Goal: Transaction & Acquisition: Purchase product/service

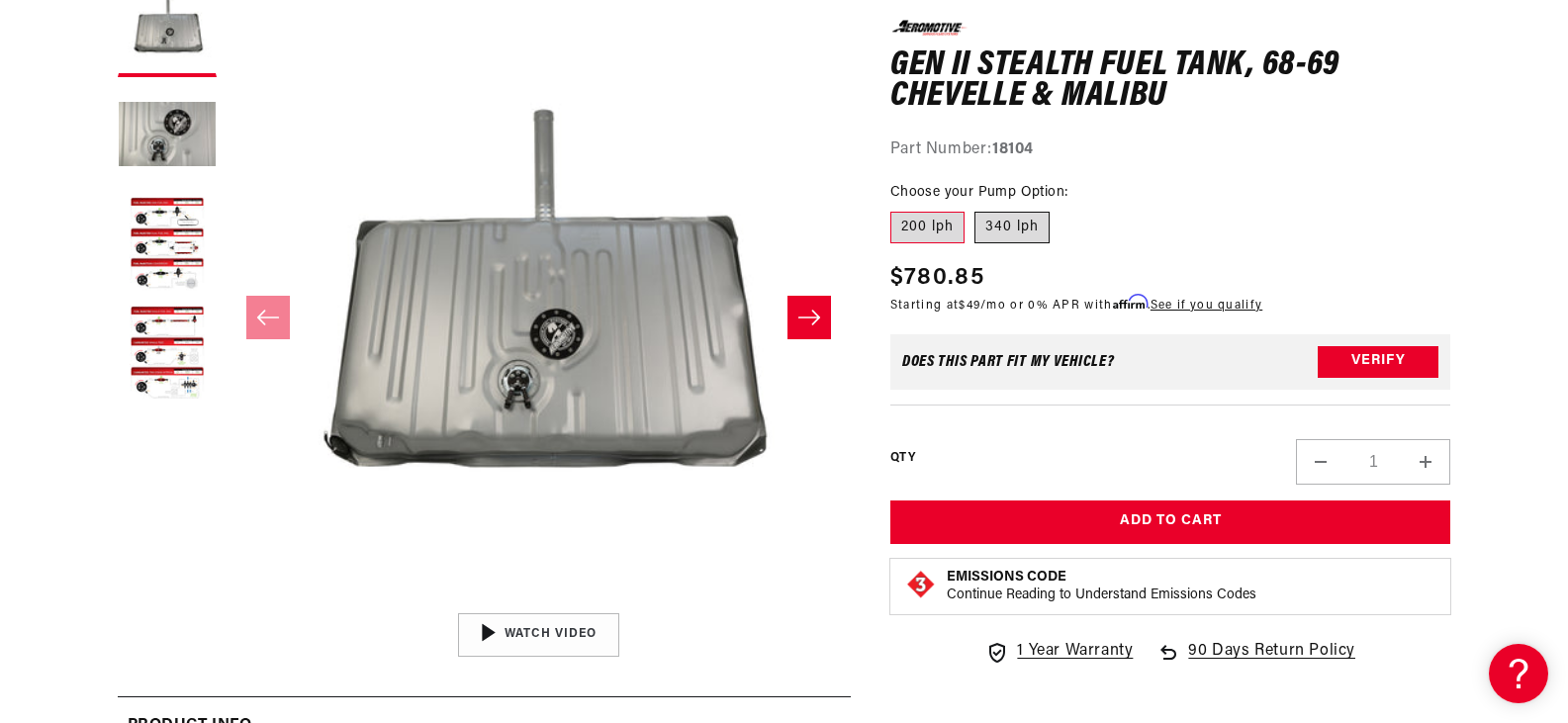
click at [1020, 231] on label "340 lph" at bounding box center [1012, 228] width 76 height 32
click at [975, 209] on input "340 lph" at bounding box center [974, 208] width 1 height 1
radio input "true"
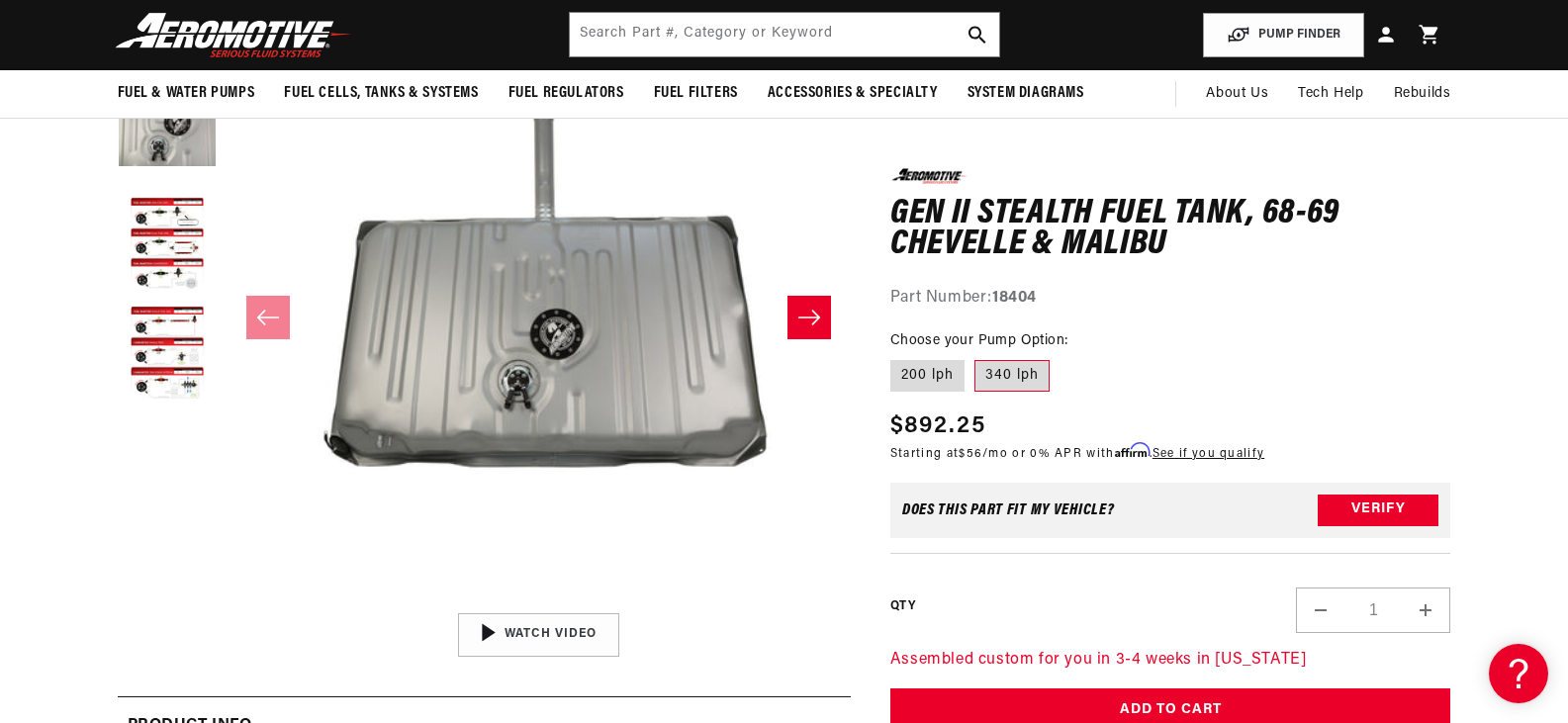
scroll to position [98, 0]
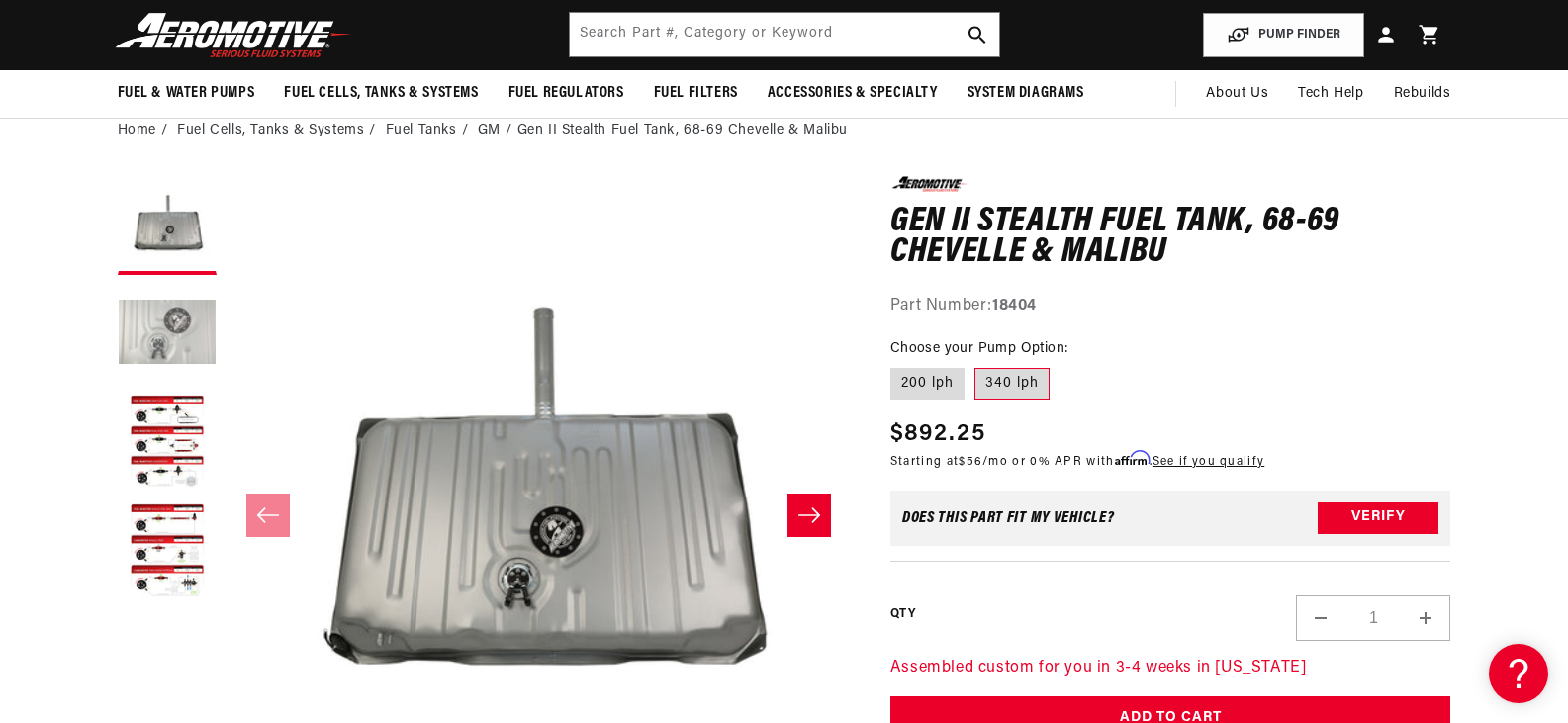
click at [184, 312] on button "Load image 2 in gallery view" at bounding box center [166, 333] width 98 height 98
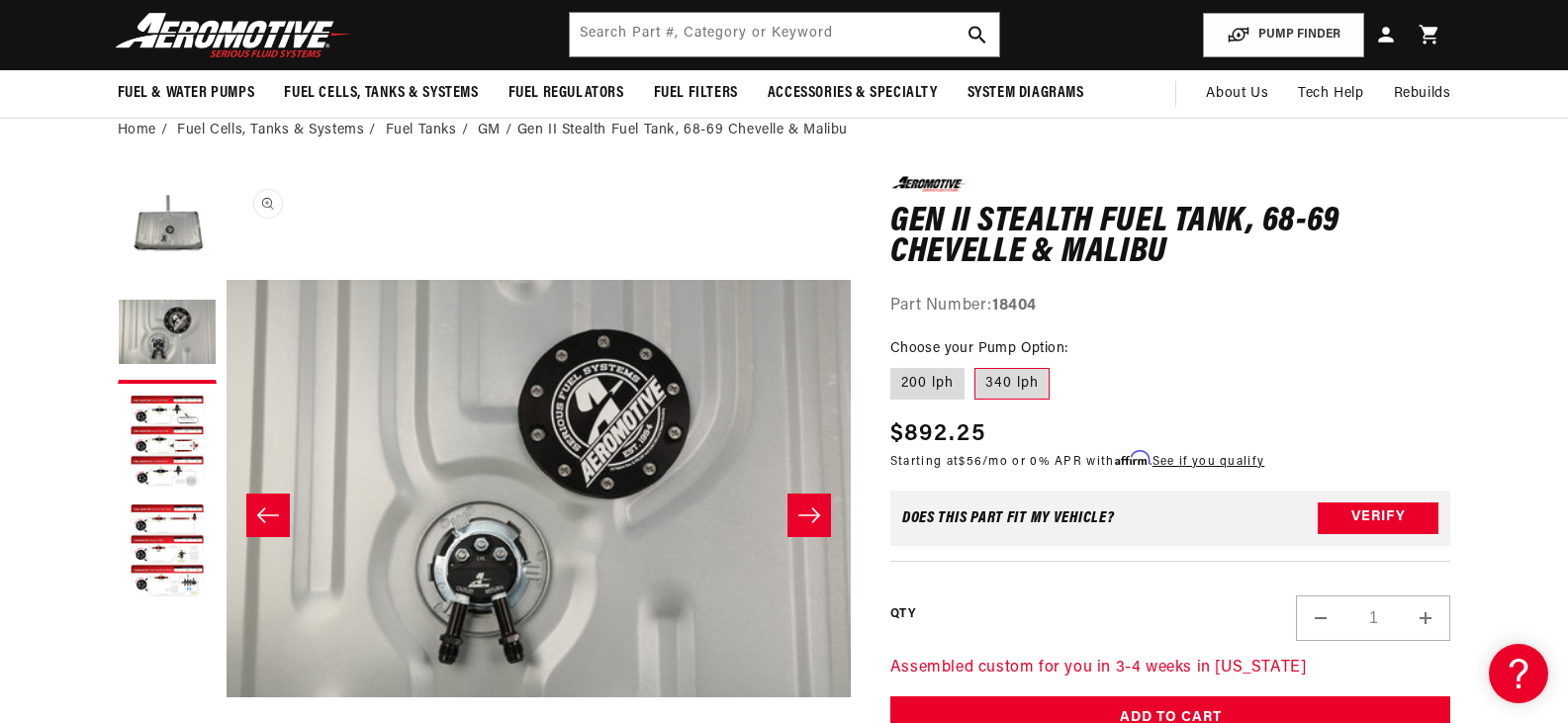
scroll to position [1, 624]
click at [162, 410] on button "Load image 3 in gallery view" at bounding box center [166, 443] width 98 height 98
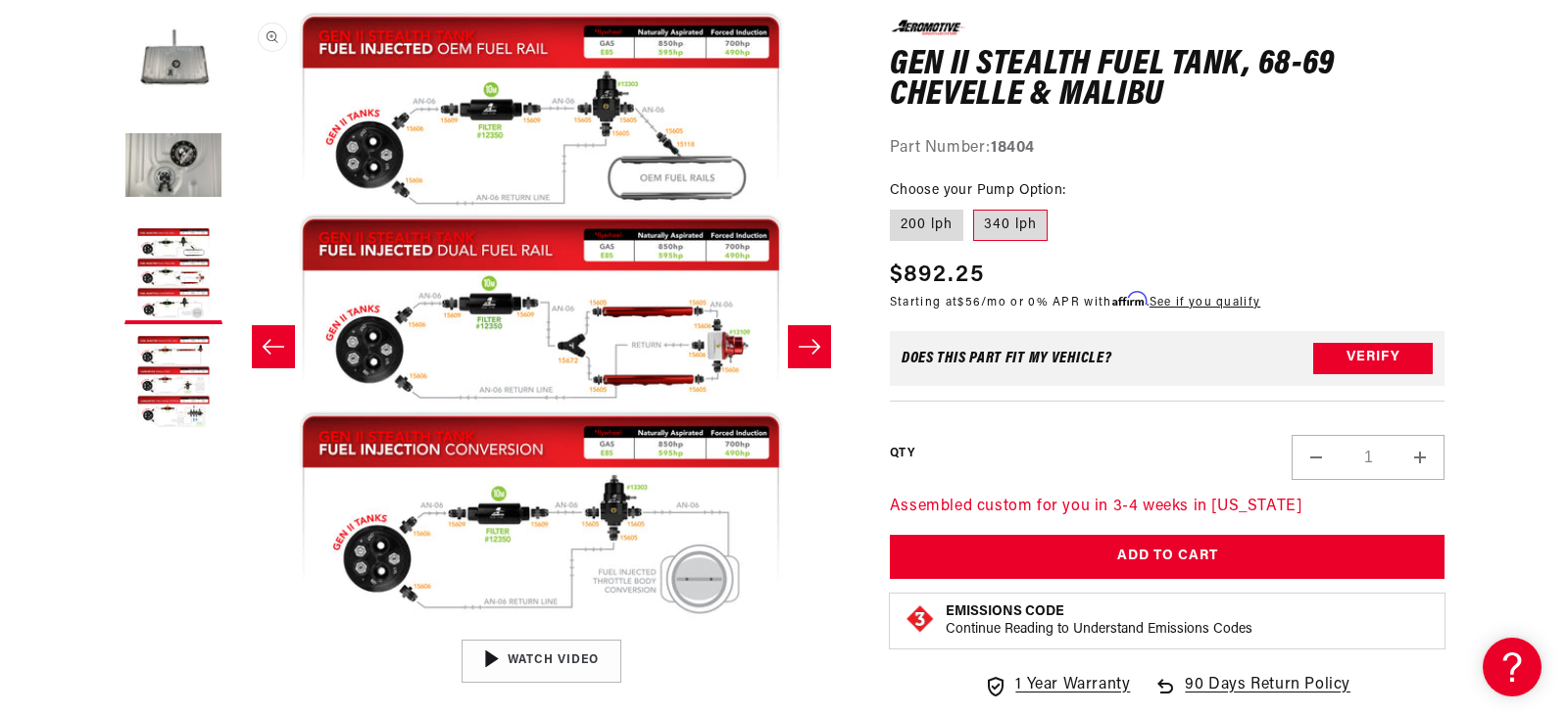
scroll to position [293, 0]
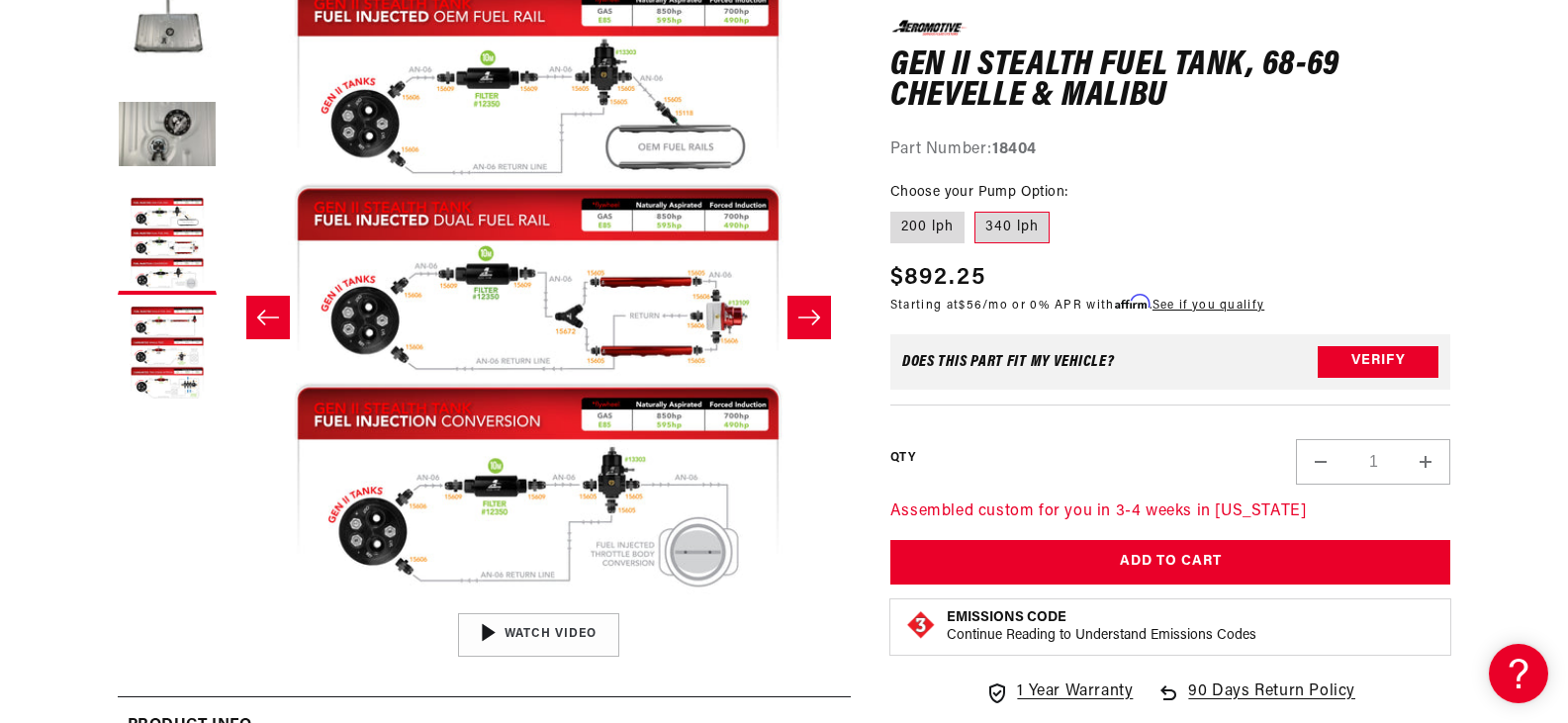
click at [226, 603] on button "Open media 3 in modal" at bounding box center [226, 603] width 0 height 0
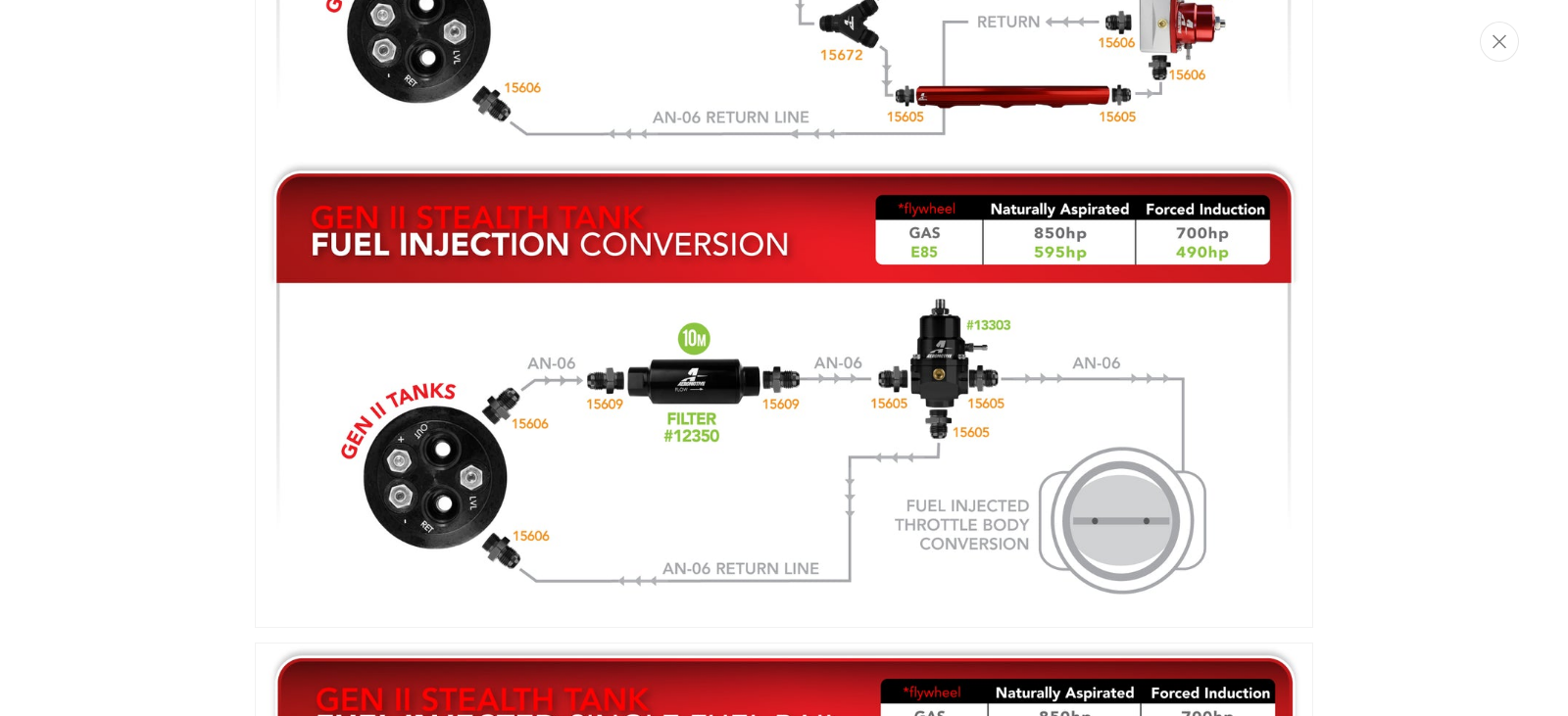
scroll to position [2251, 0]
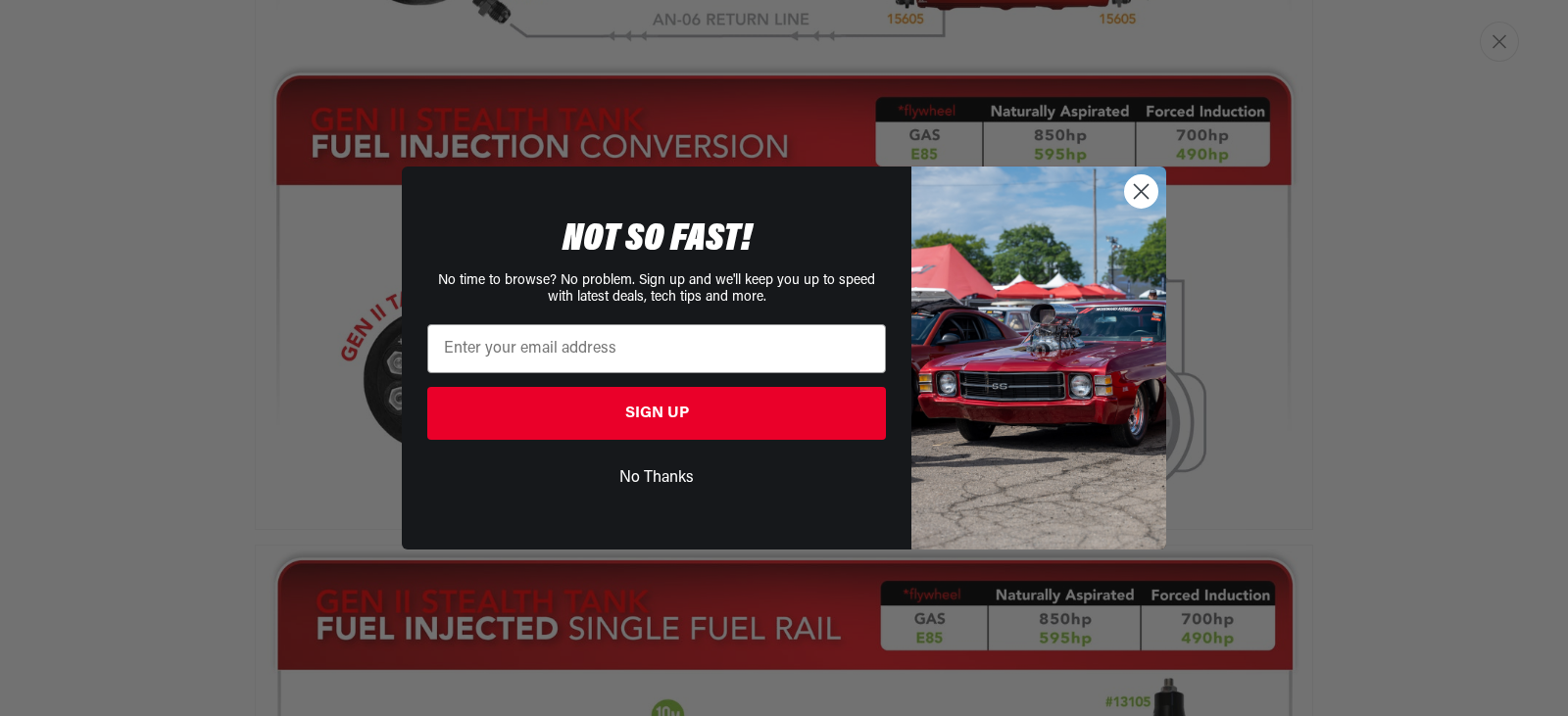
click at [1126, 189] on circle "Close dialog" at bounding box center [1141, 191] width 33 height 33
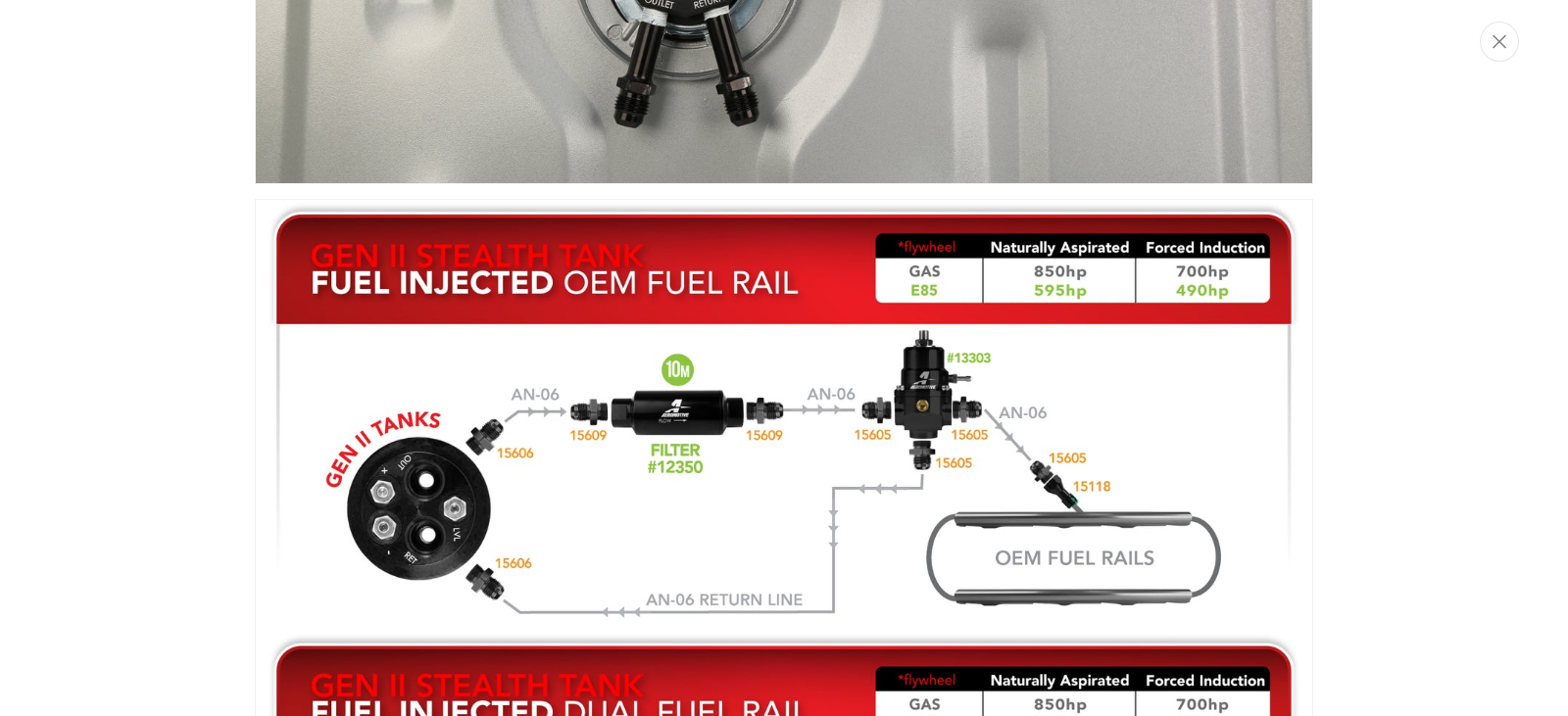
scroll to position [1359, 0]
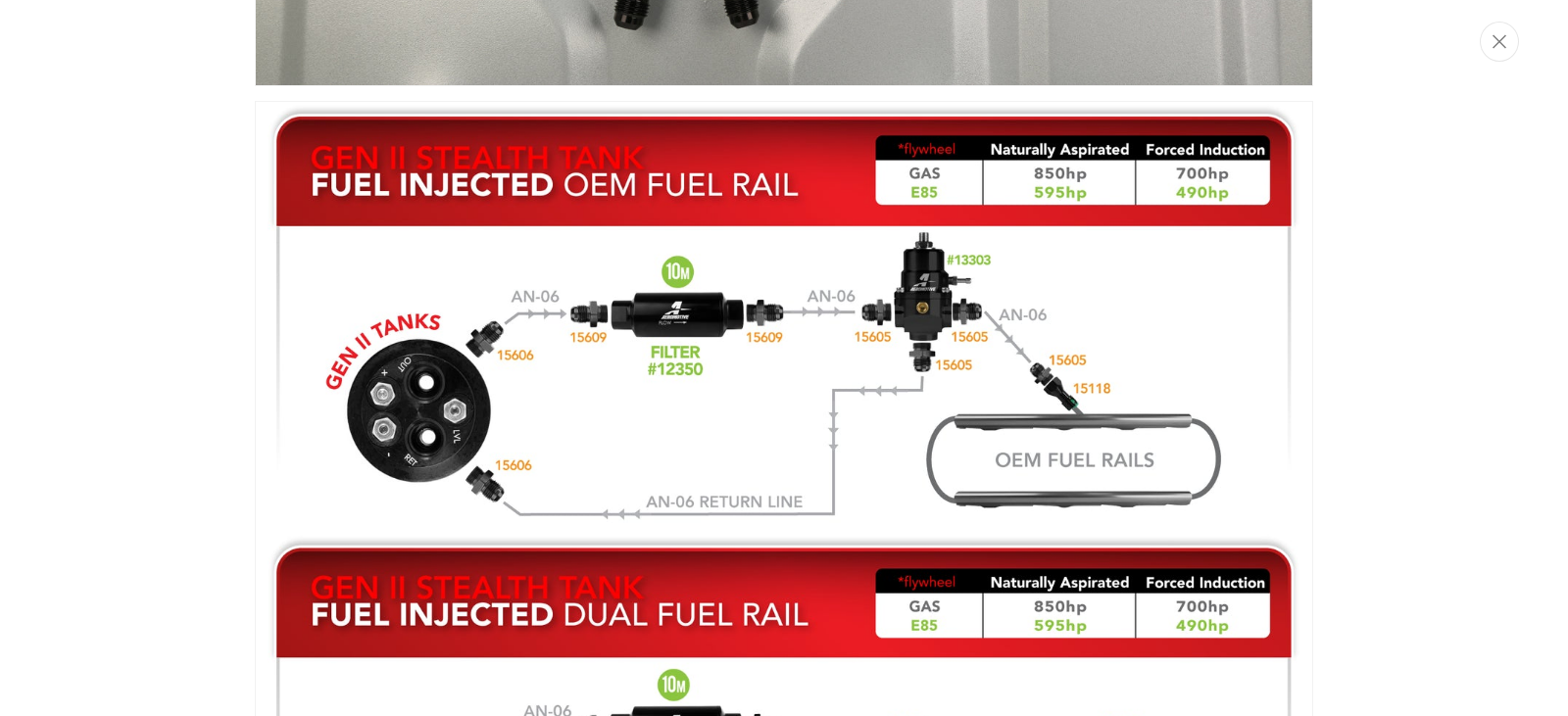
click at [1358, 315] on div "Media gallery" at bounding box center [784, 358] width 1568 height 716
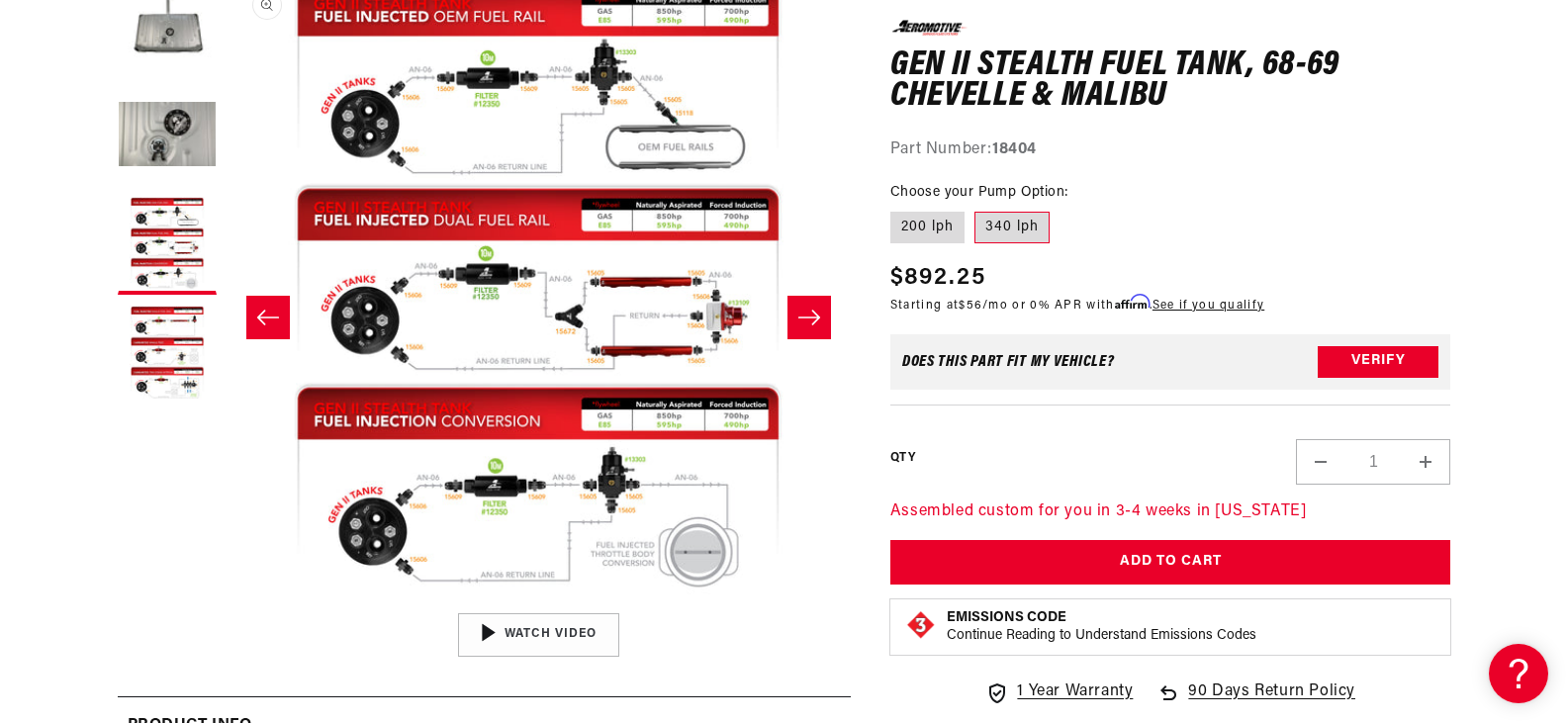
click at [226, 603] on button "Open media 3 in modal" at bounding box center [226, 603] width 0 height 0
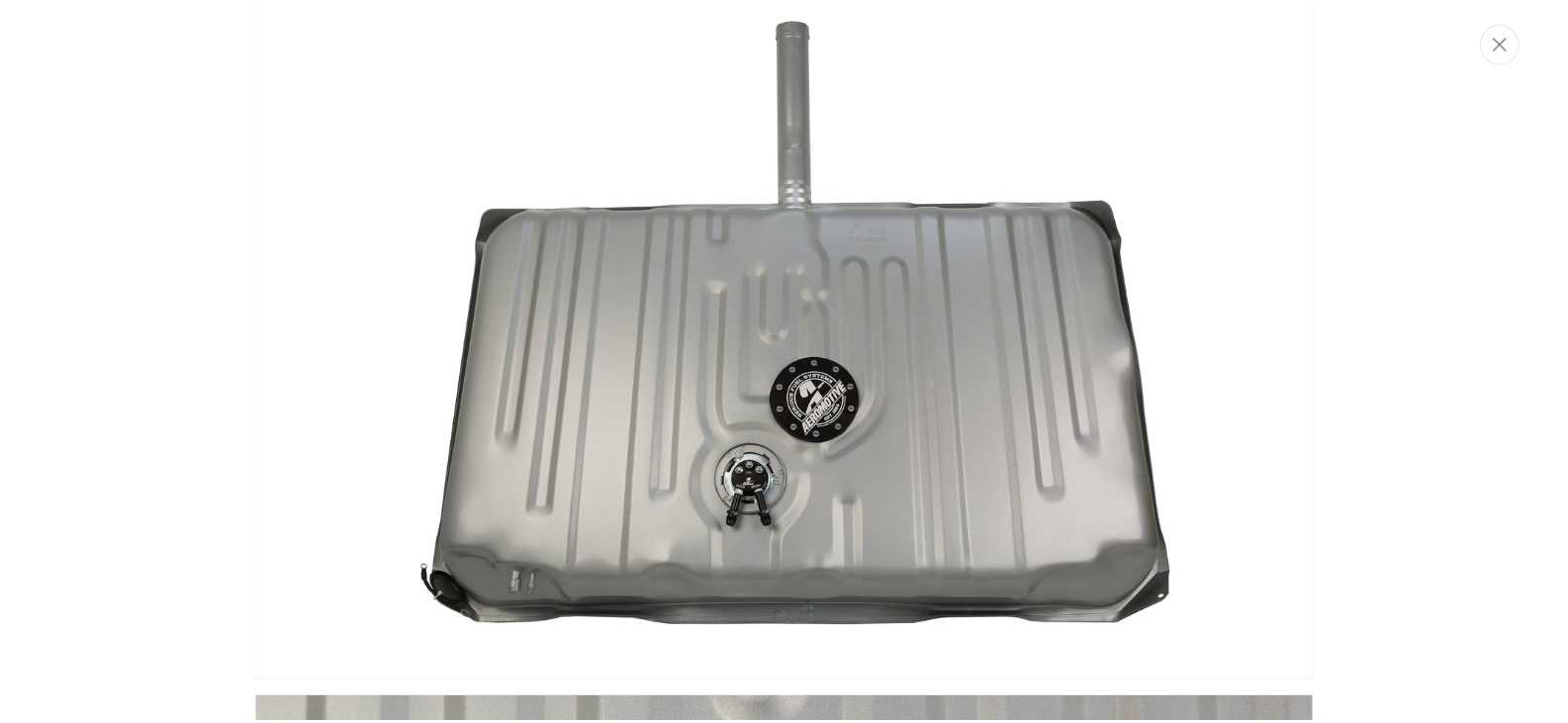
scroll to position [0, 0]
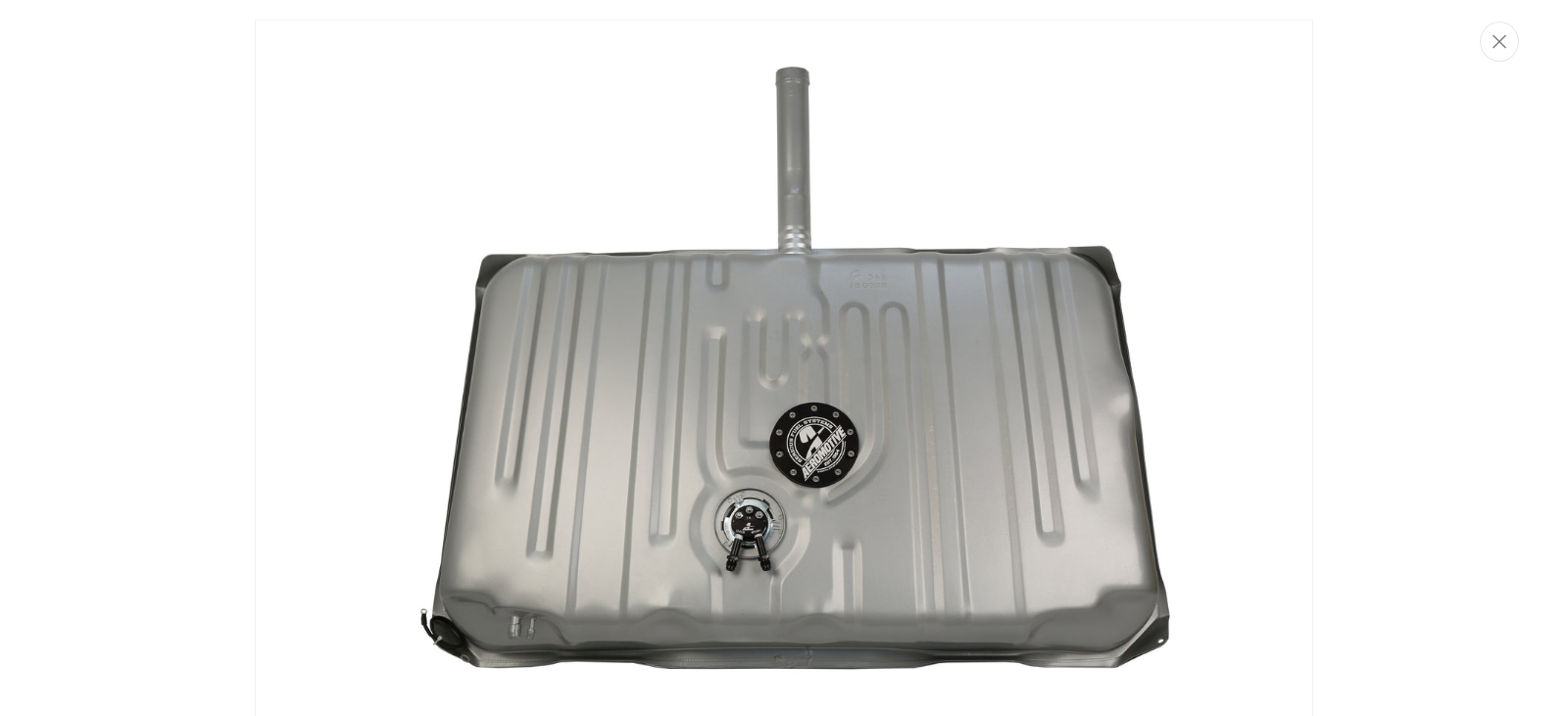
click at [516, 628] on img "Media gallery" at bounding box center [784, 372] width 1058 height 705
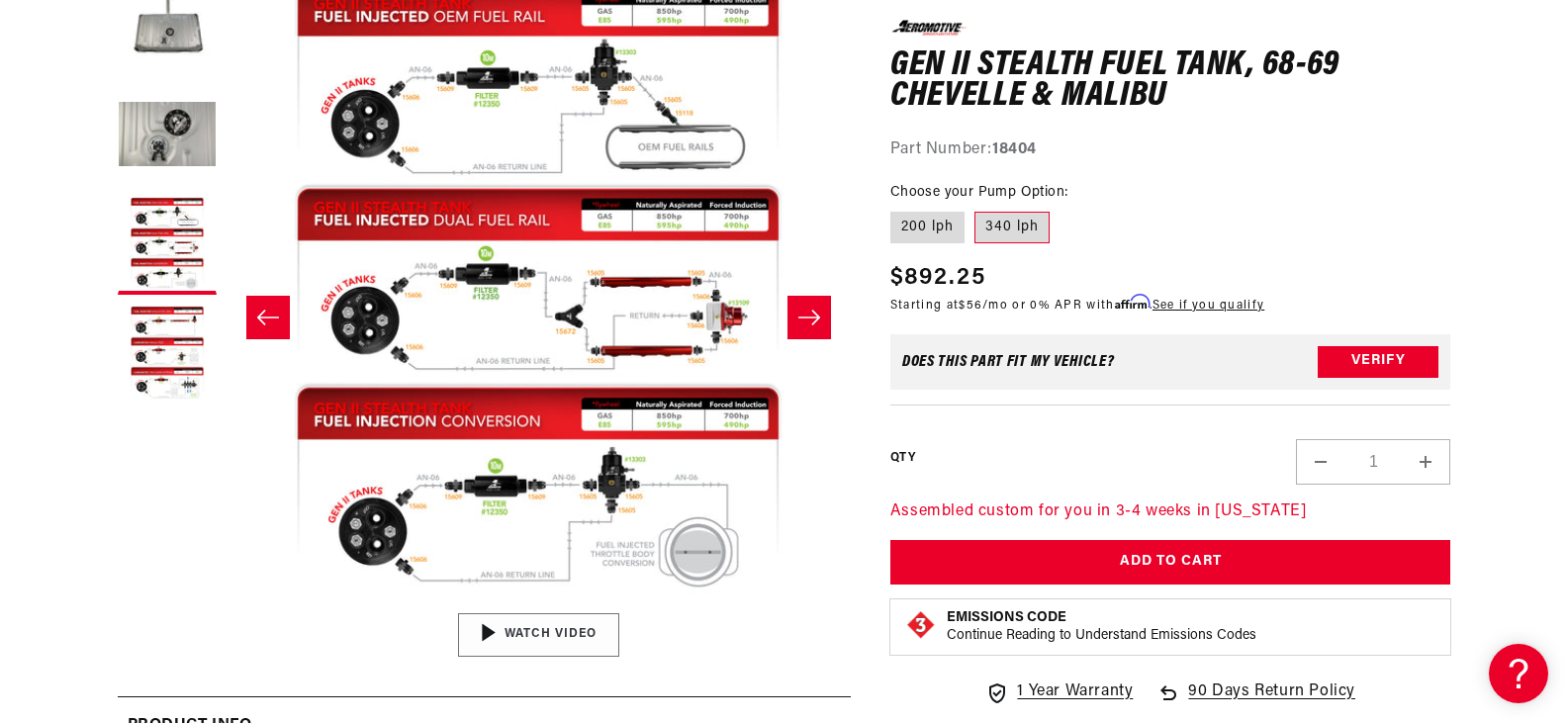
click at [522, 632] on div "01:47" at bounding box center [538, 634] width 299 height 168
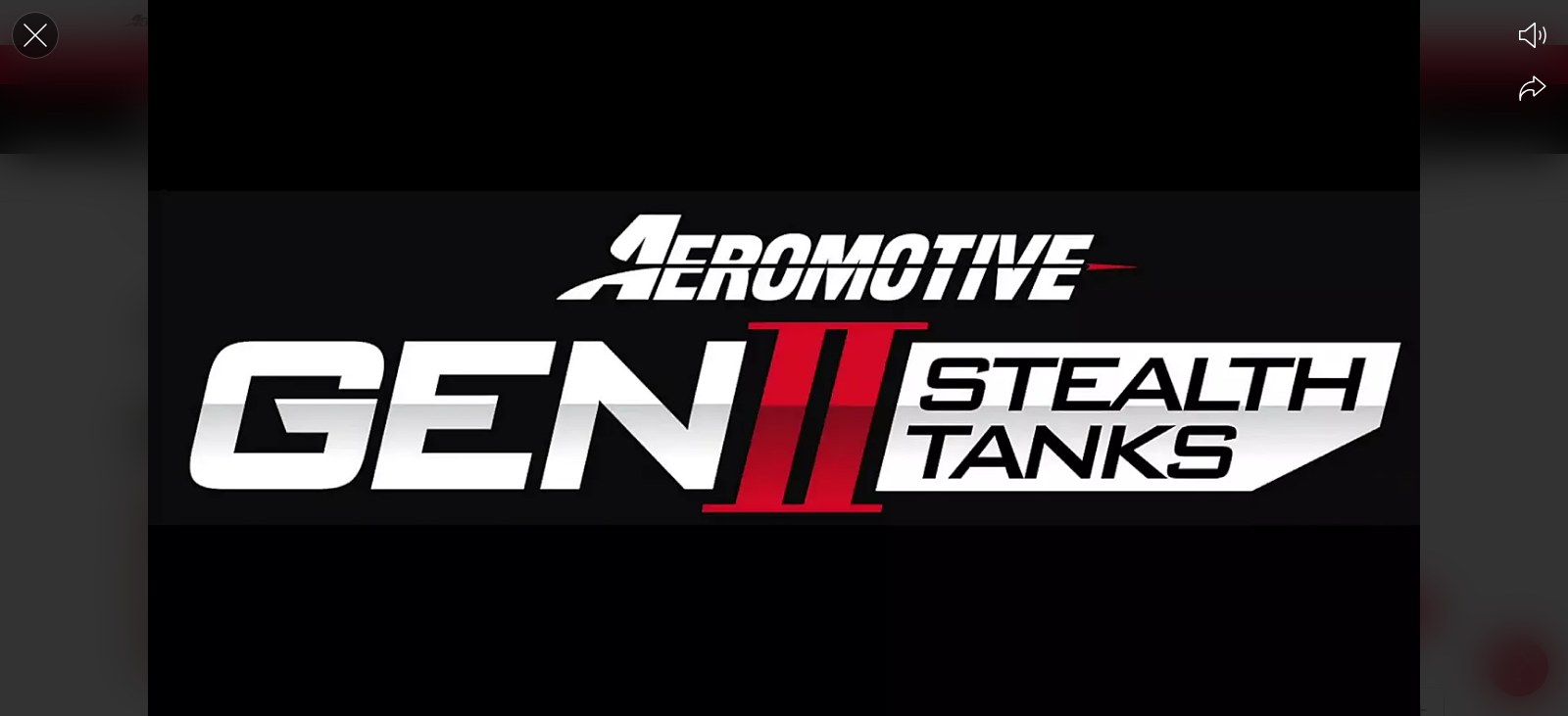
click at [39, 34] on icon "Close the video player" at bounding box center [35, 35] width 43 height 43
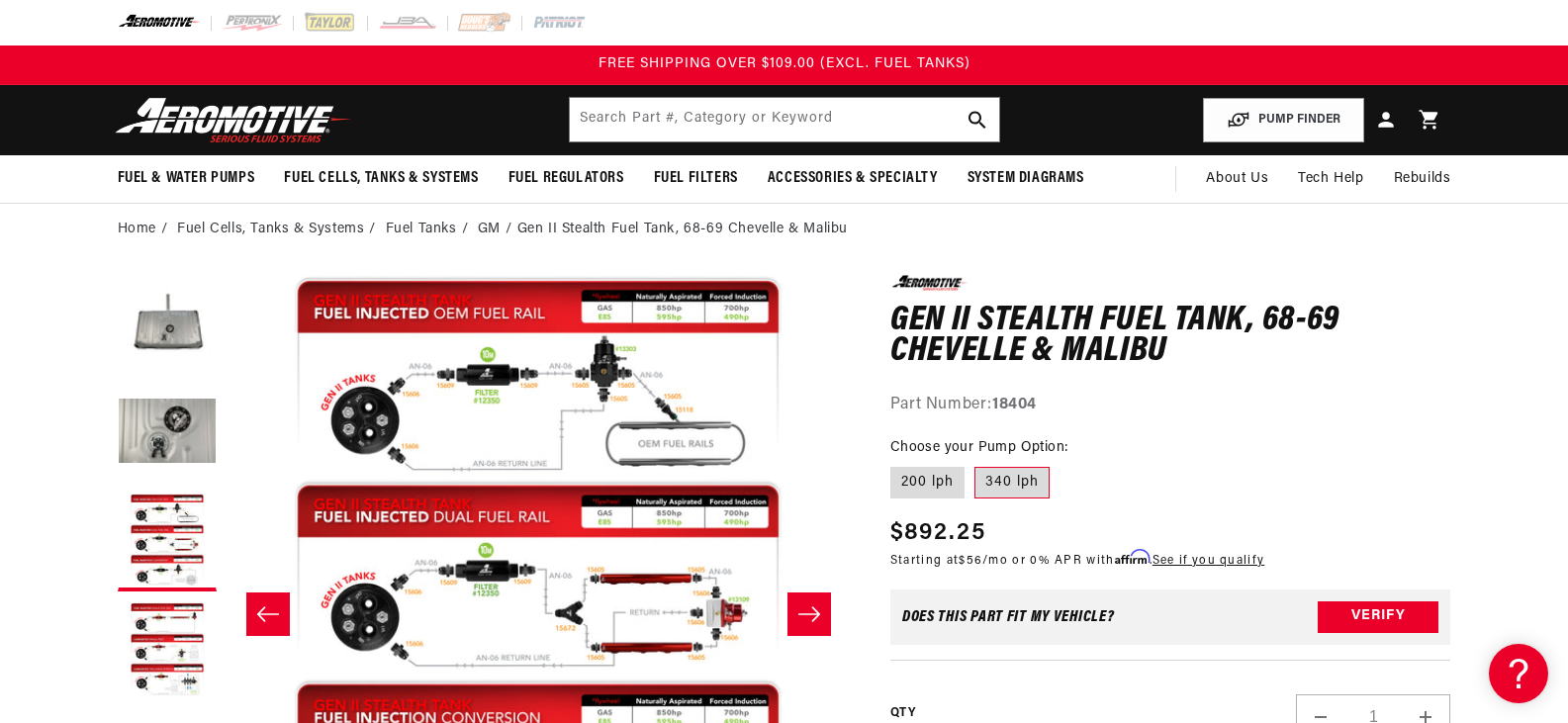
scroll to position [98, 0]
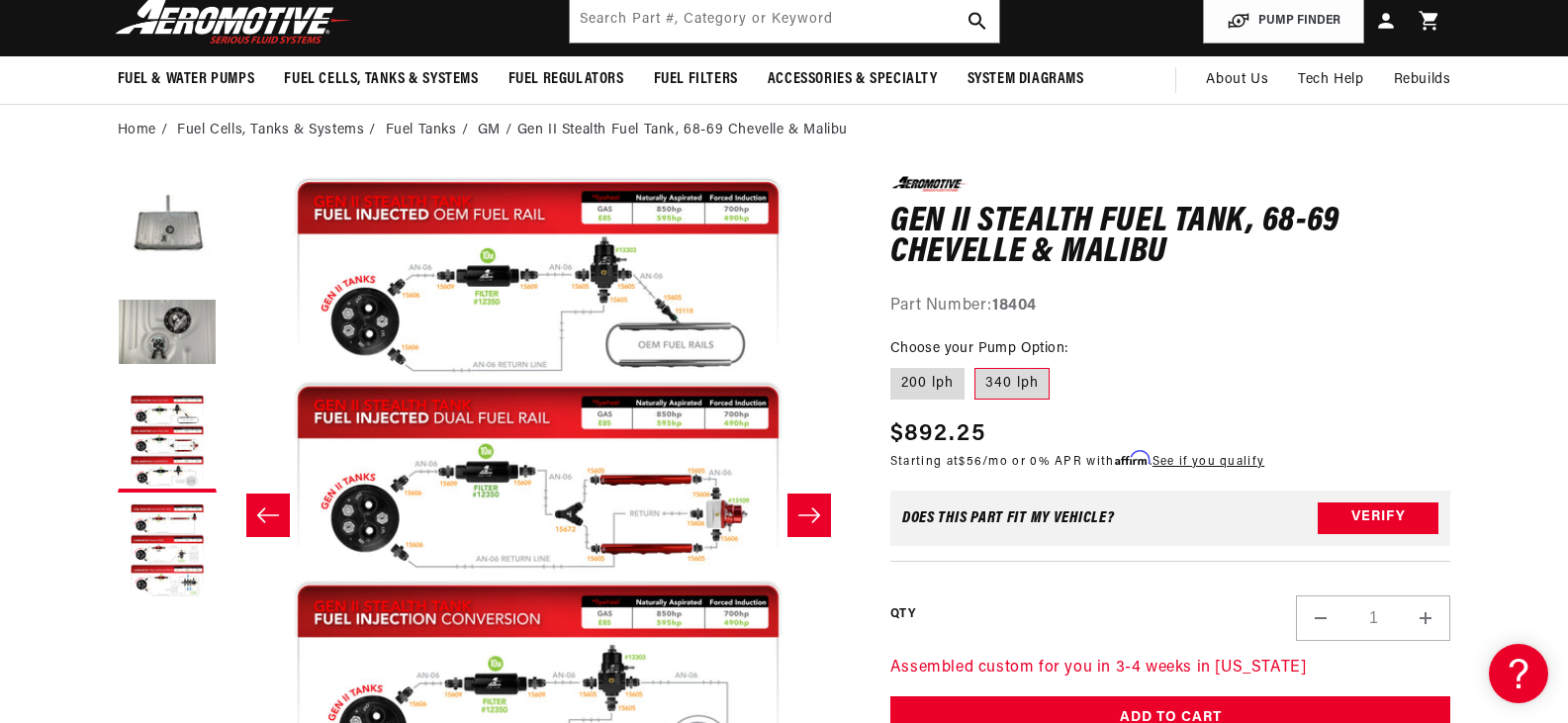
click at [1205, 333] on div "0.0 star rating Write a review Gen II Stealth Fuel Tank, 68-69 Chevelle & Malib…" at bounding box center [1171, 528] width 561 height 704
click at [1194, 376] on fieldset "Choose your Pump Option: 200 lph 340 lph" at bounding box center [1171, 370] width 561 height 64
click at [1202, 272] on div "0.0 star rating Write a review Gen II Stealth Fuel Tank, 68-69 Chevelle & Malib…" at bounding box center [1171, 247] width 561 height 142
click at [1185, 374] on fieldset "Choose your Pump Option: 200 lph 340 lph" at bounding box center [1171, 370] width 561 height 64
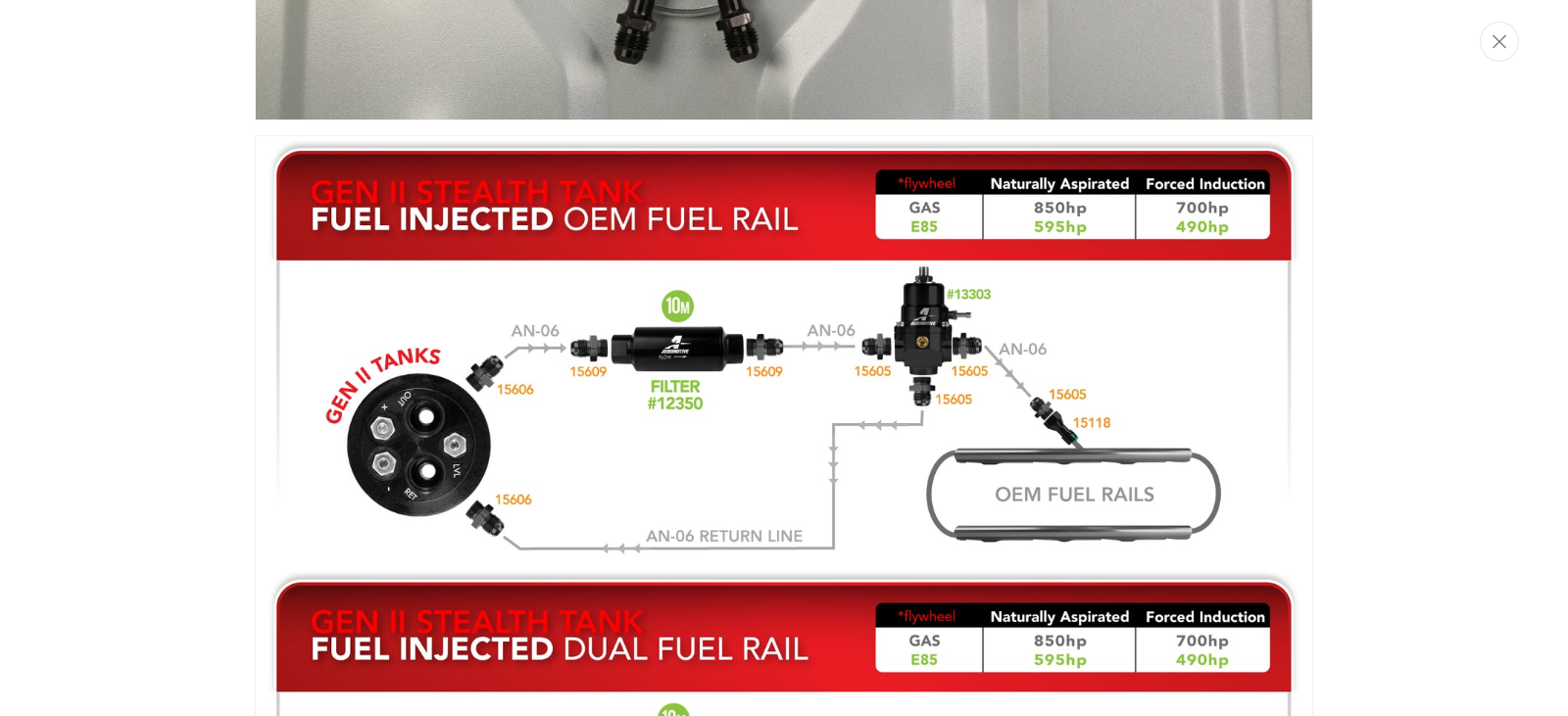
scroll to position [1370, 0]
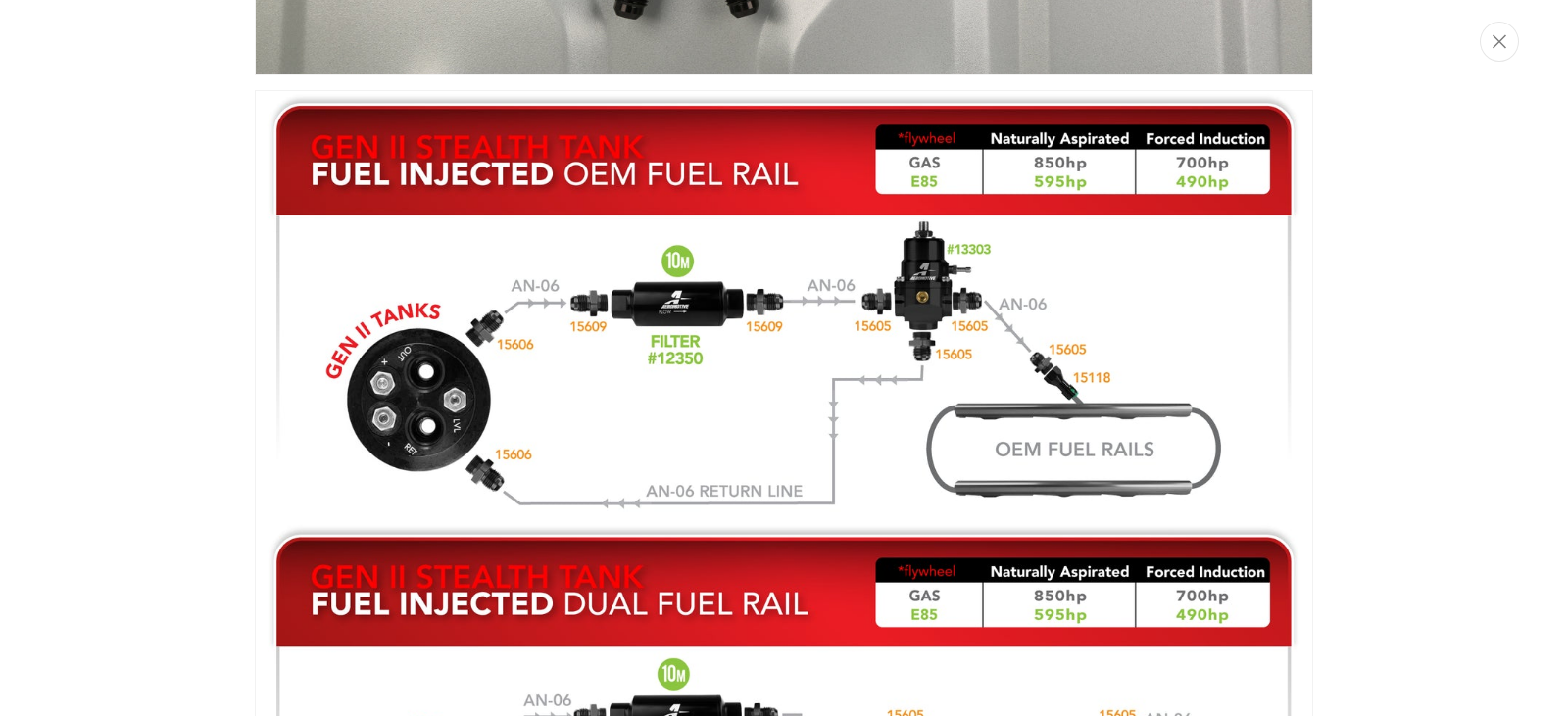
click at [139, 295] on div "Media gallery" at bounding box center [784, 358] width 1568 height 716
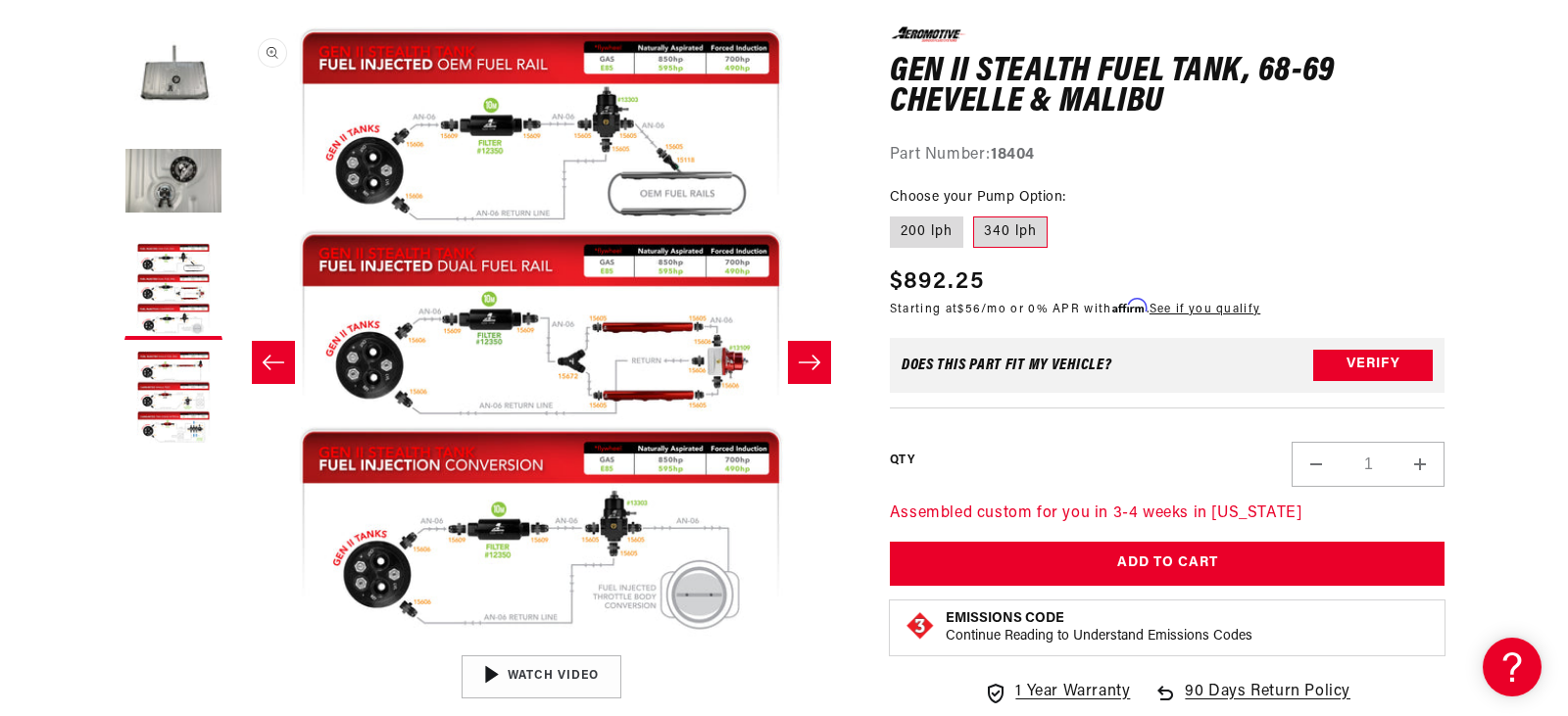
scroll to position [293, 0]
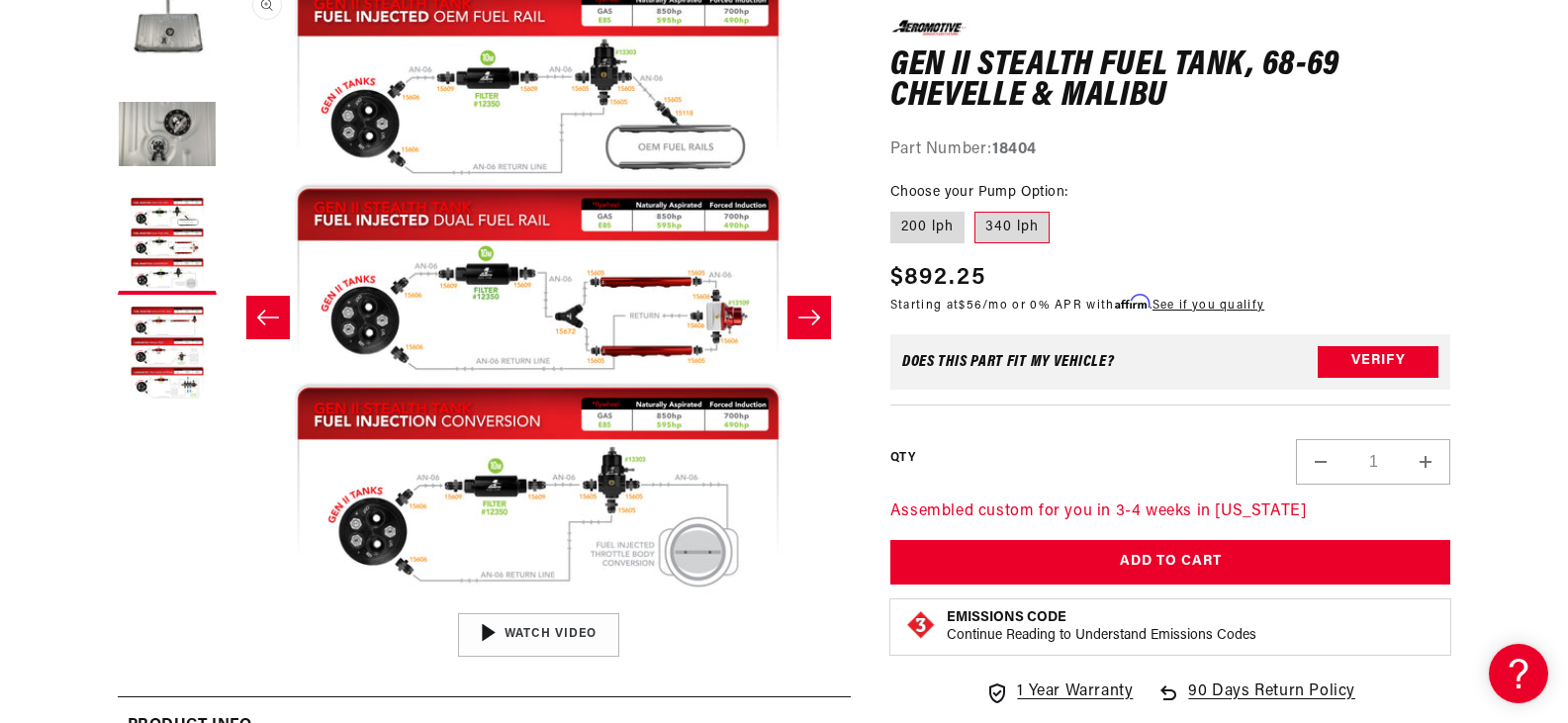
click at [226, 603] on button "Open media 3 in modal" at bounding box center [226, 603] width 0 height 0
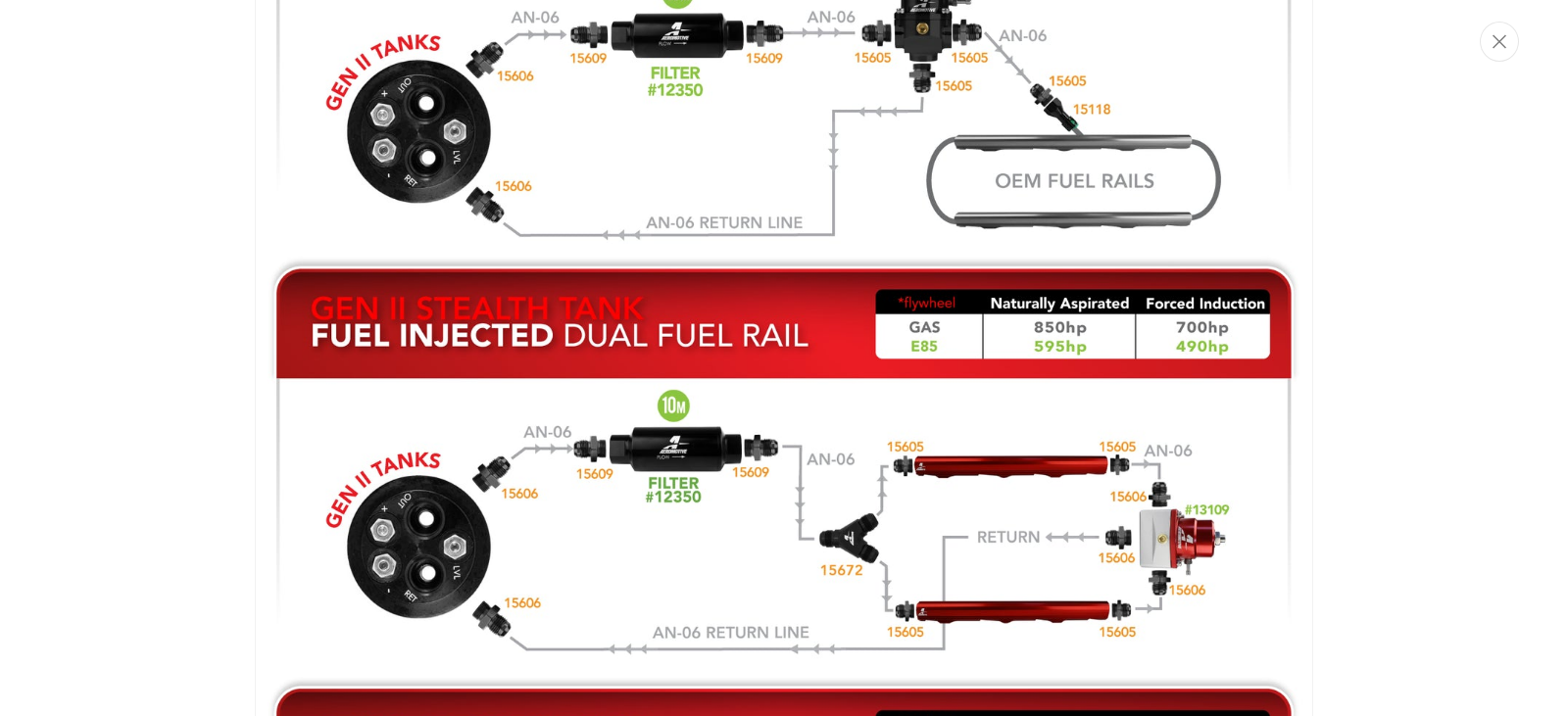
scroll to position [1762, 0]
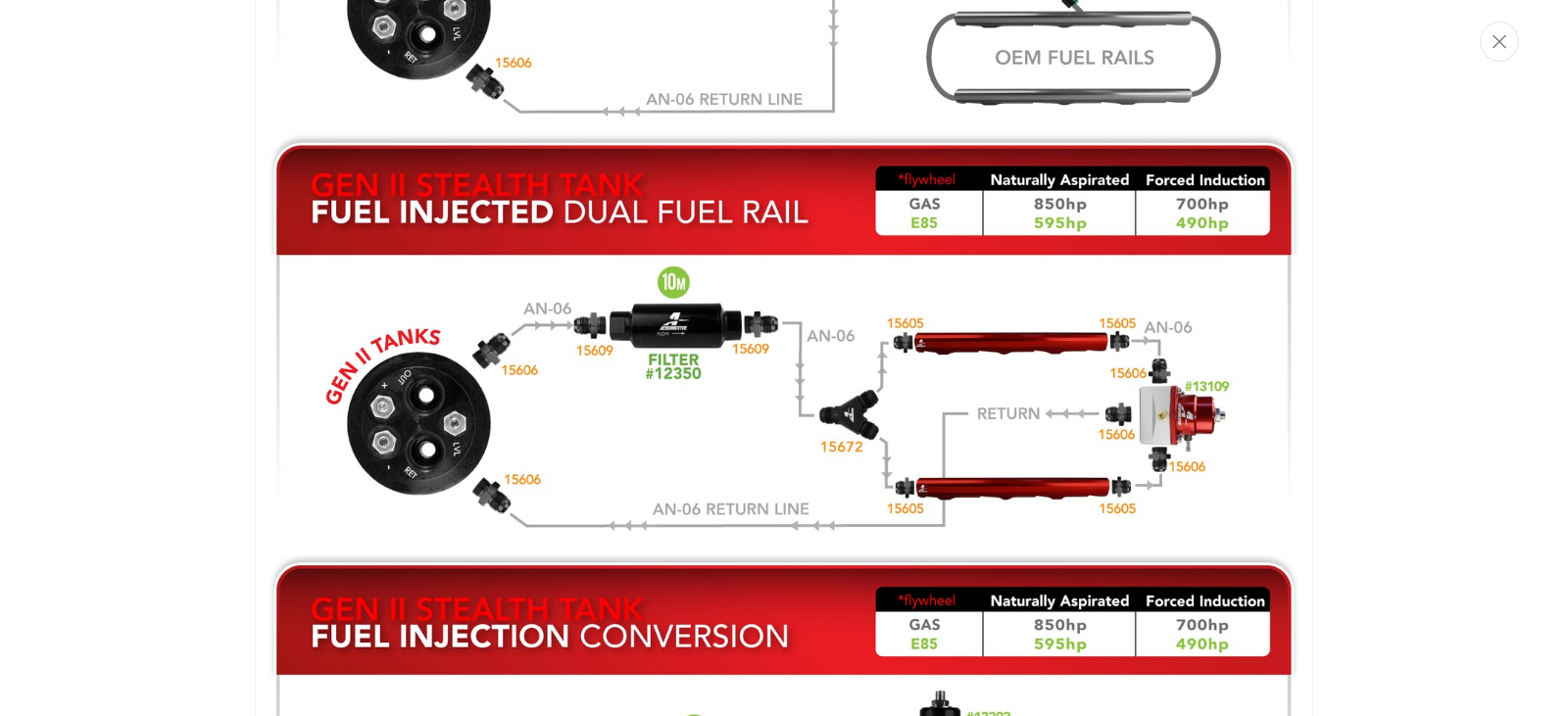
click at [140, 347] on div "Media gallery" at bounding box center [784, 358] width 1568 height 716
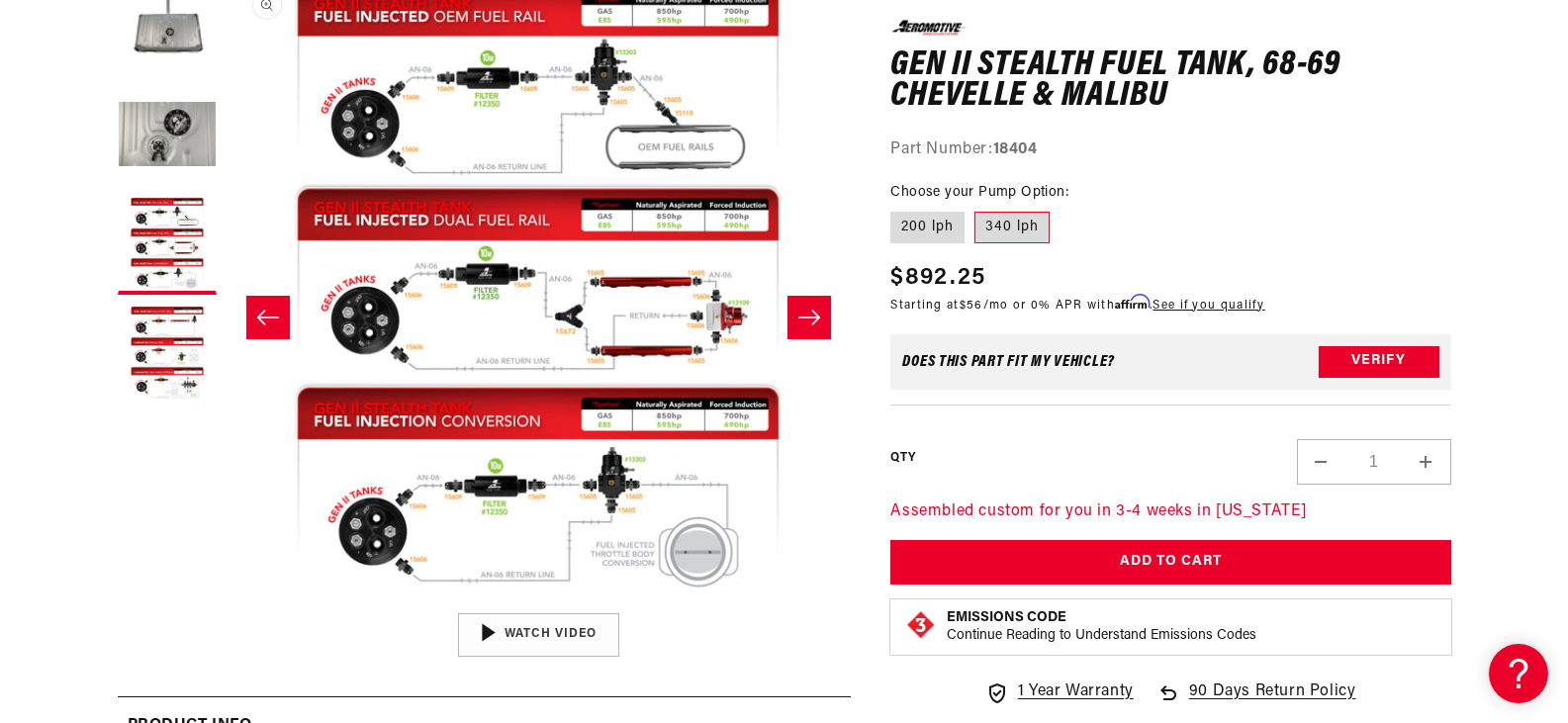
click at [226, 603] on button "Open media 3 in modal" at bounding box center [226, 603] width 0 height 0
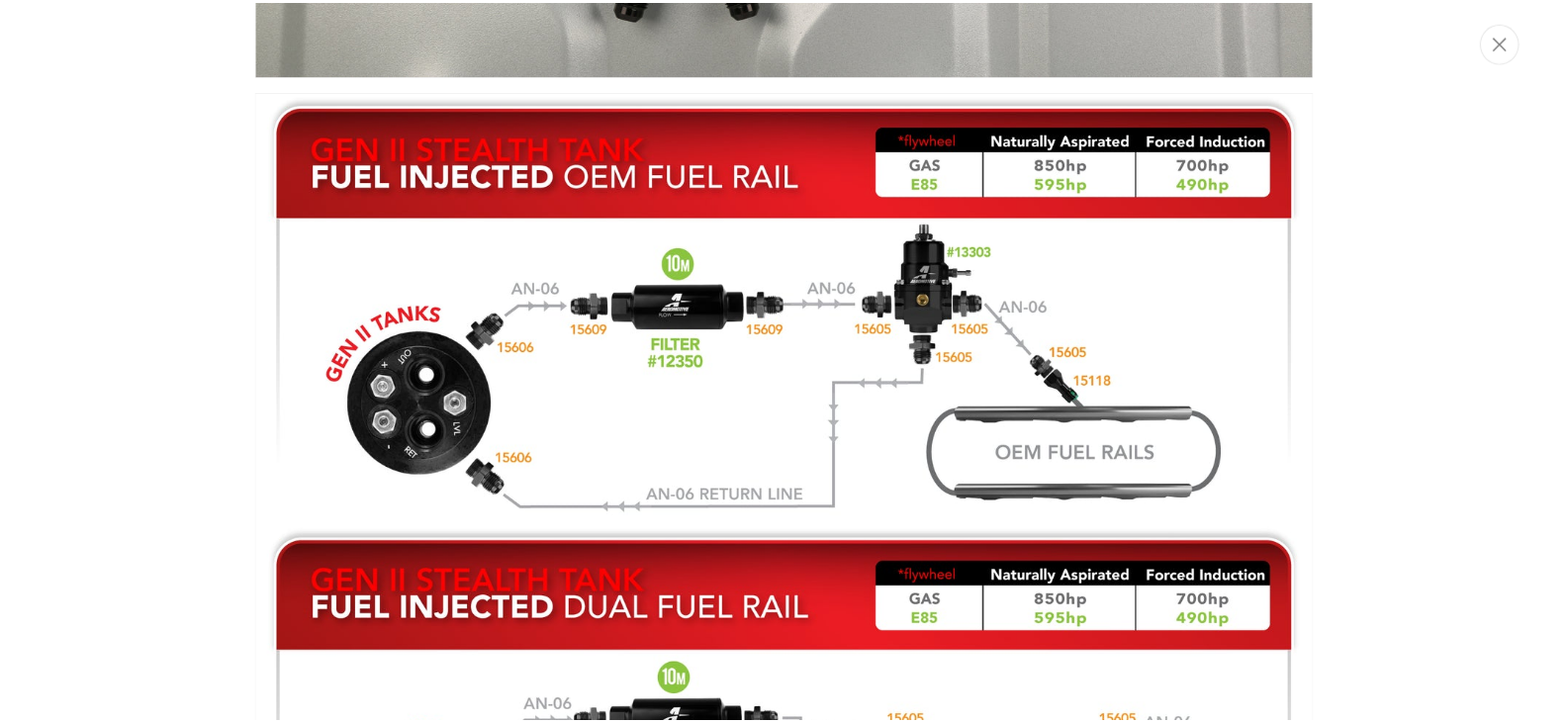
scroll to position [1285, 0]
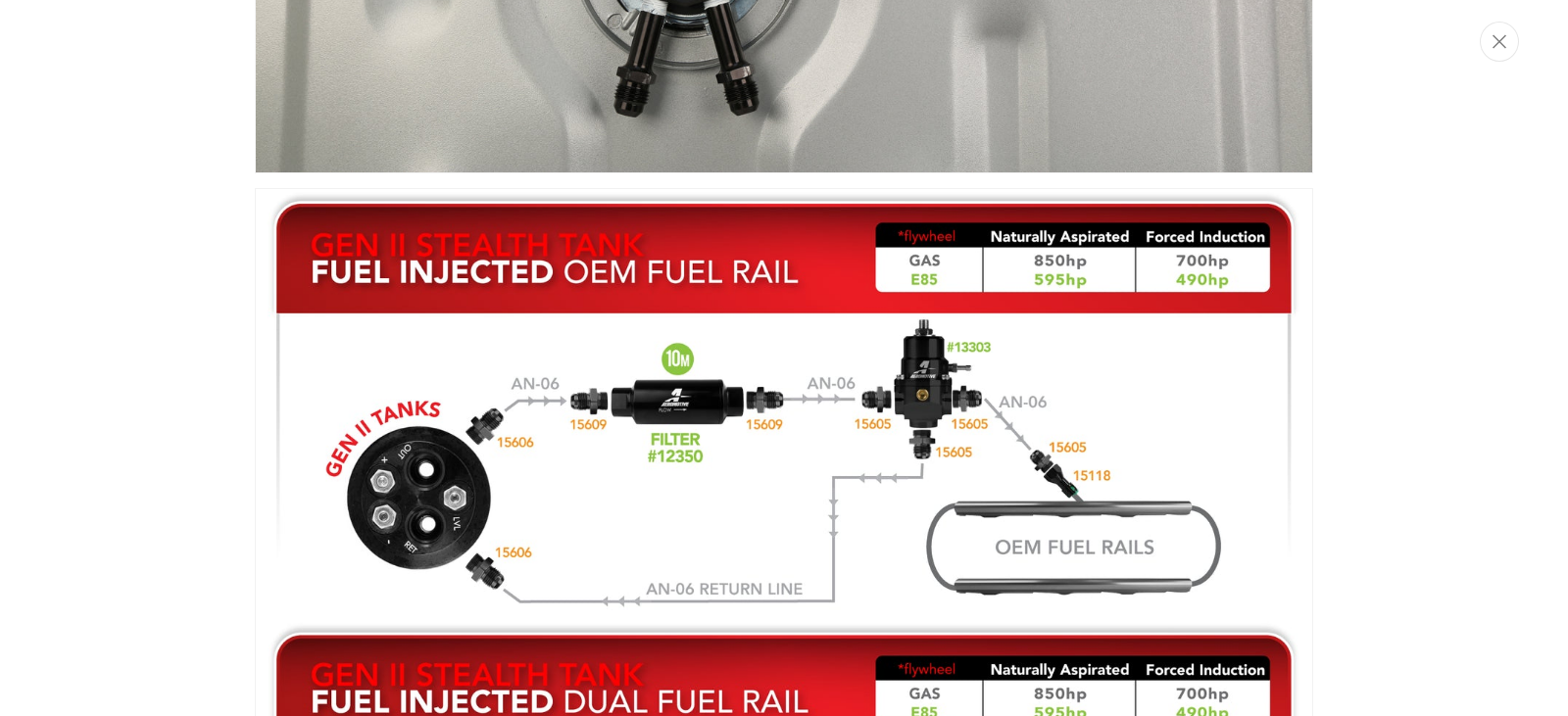
click at [183, 367] on div "Media gallery" at bounding box center [784, 358] width 1568 height 716
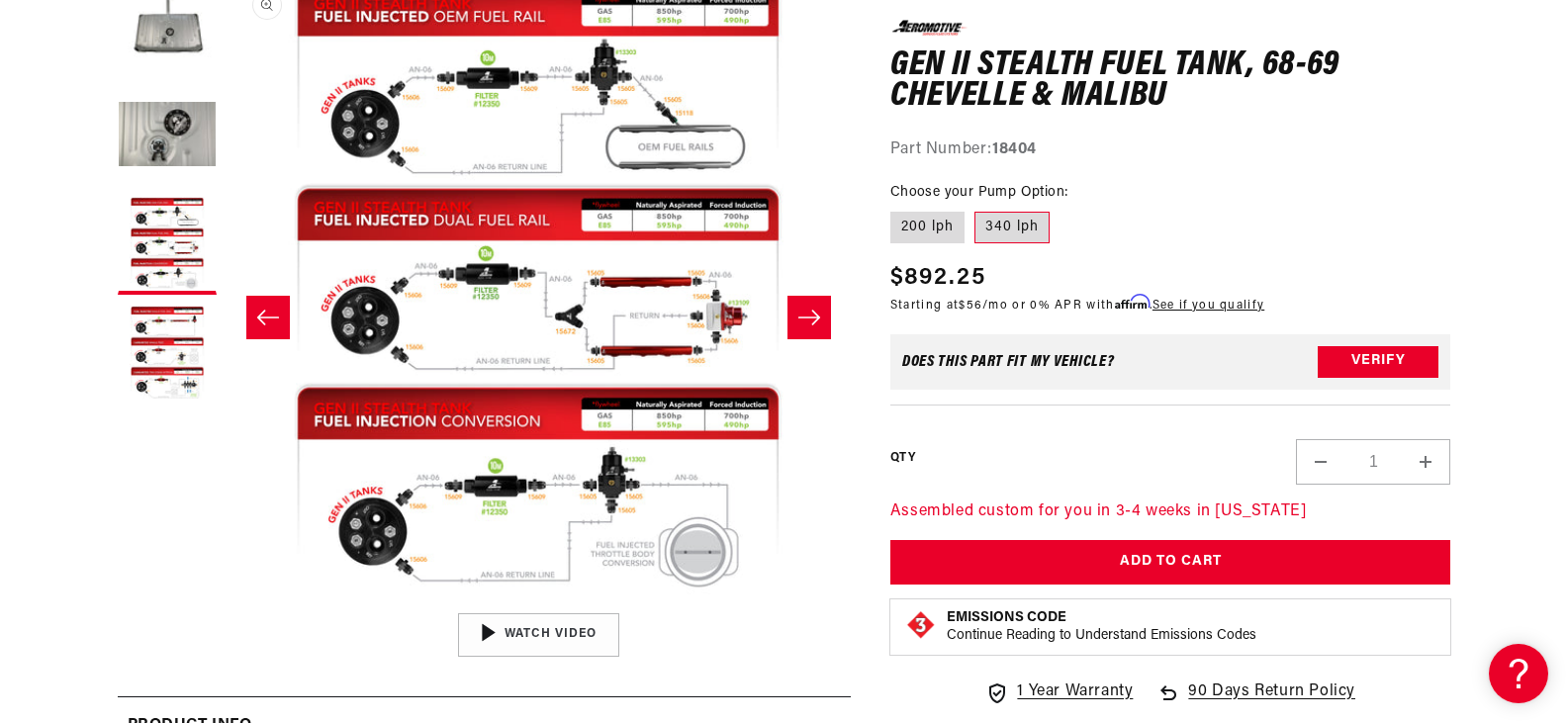
click at [226, 603] on button "Open media 3 in modal" at bounding box center [226, 603] width 0 height 0
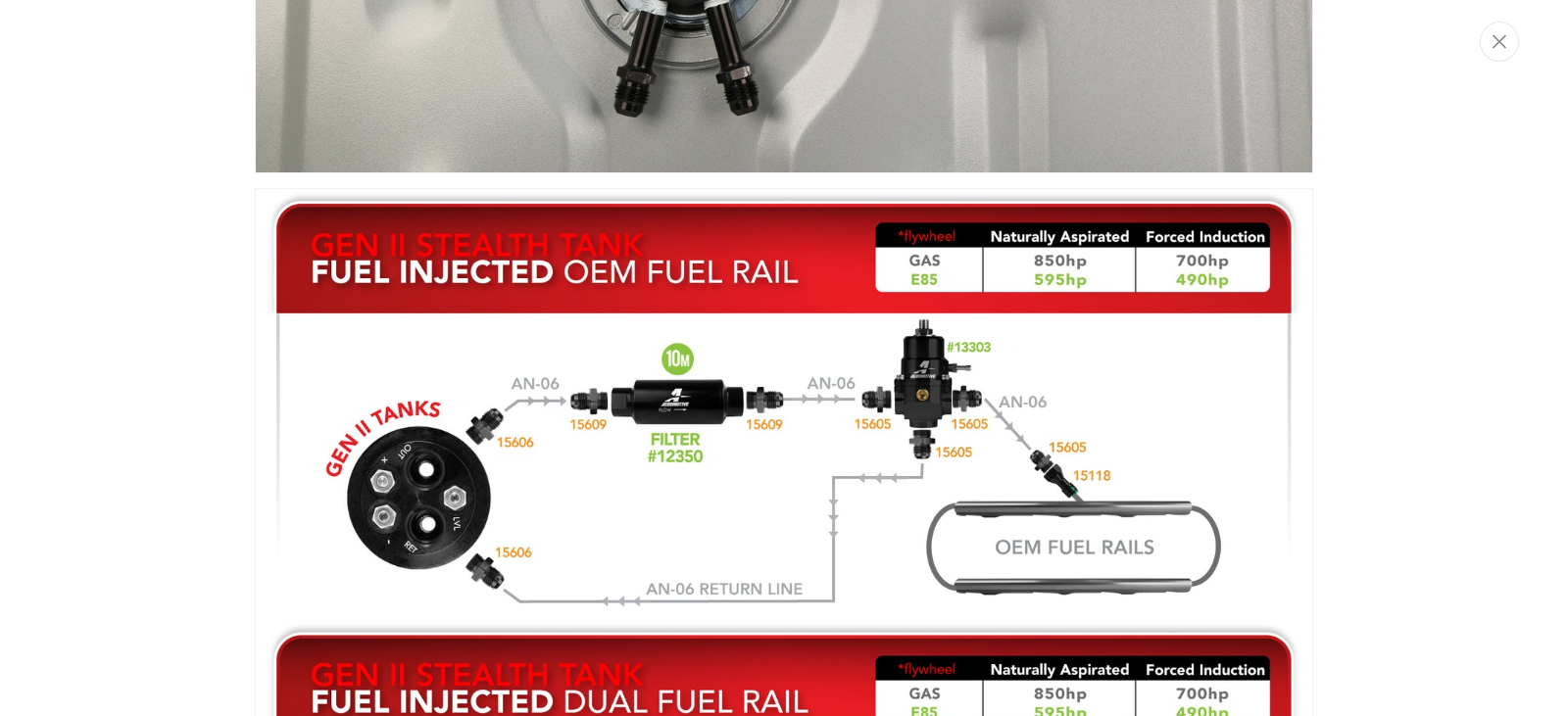
scroll to position [1370, 0]
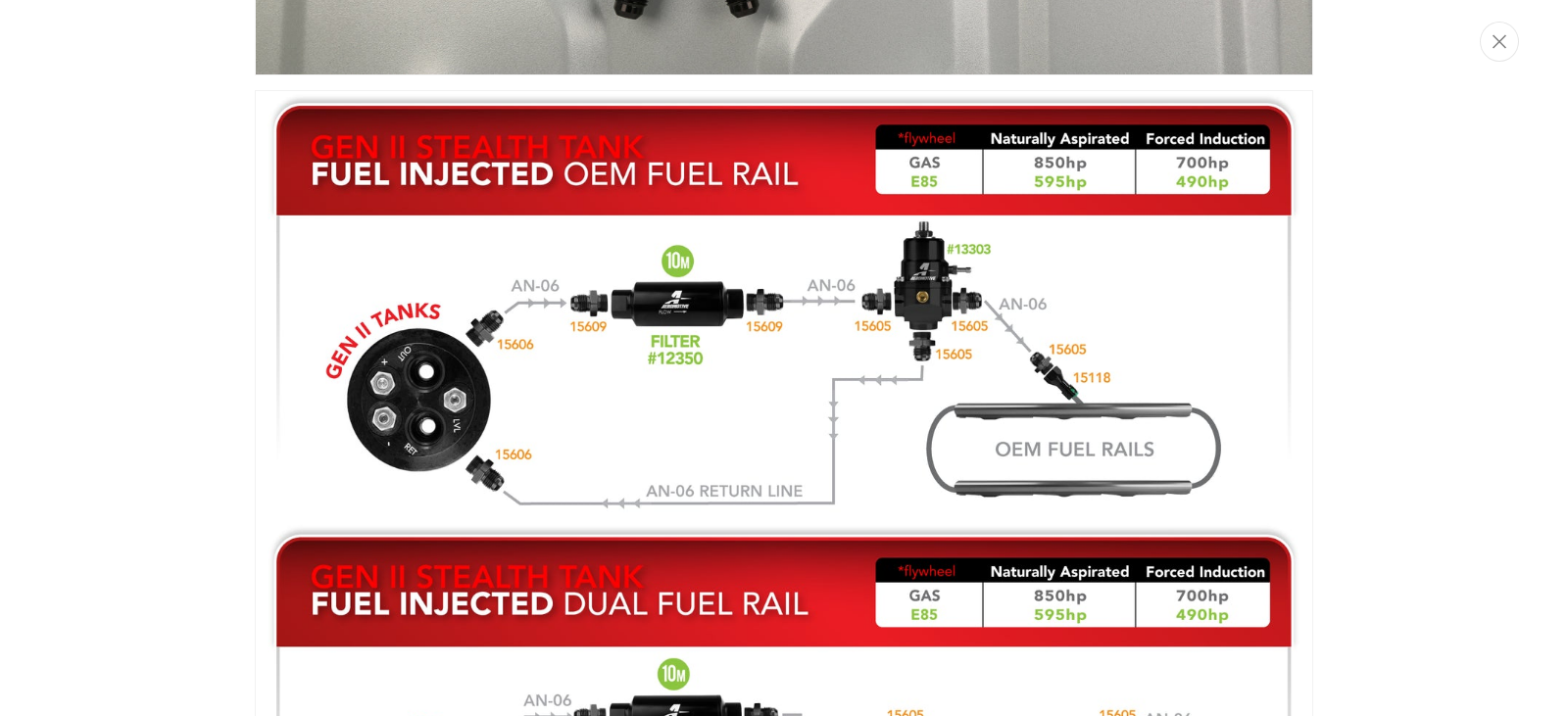
click at [170, 309] on div "Media gallery" at bounding box center [784, 358] width 1568 height 716
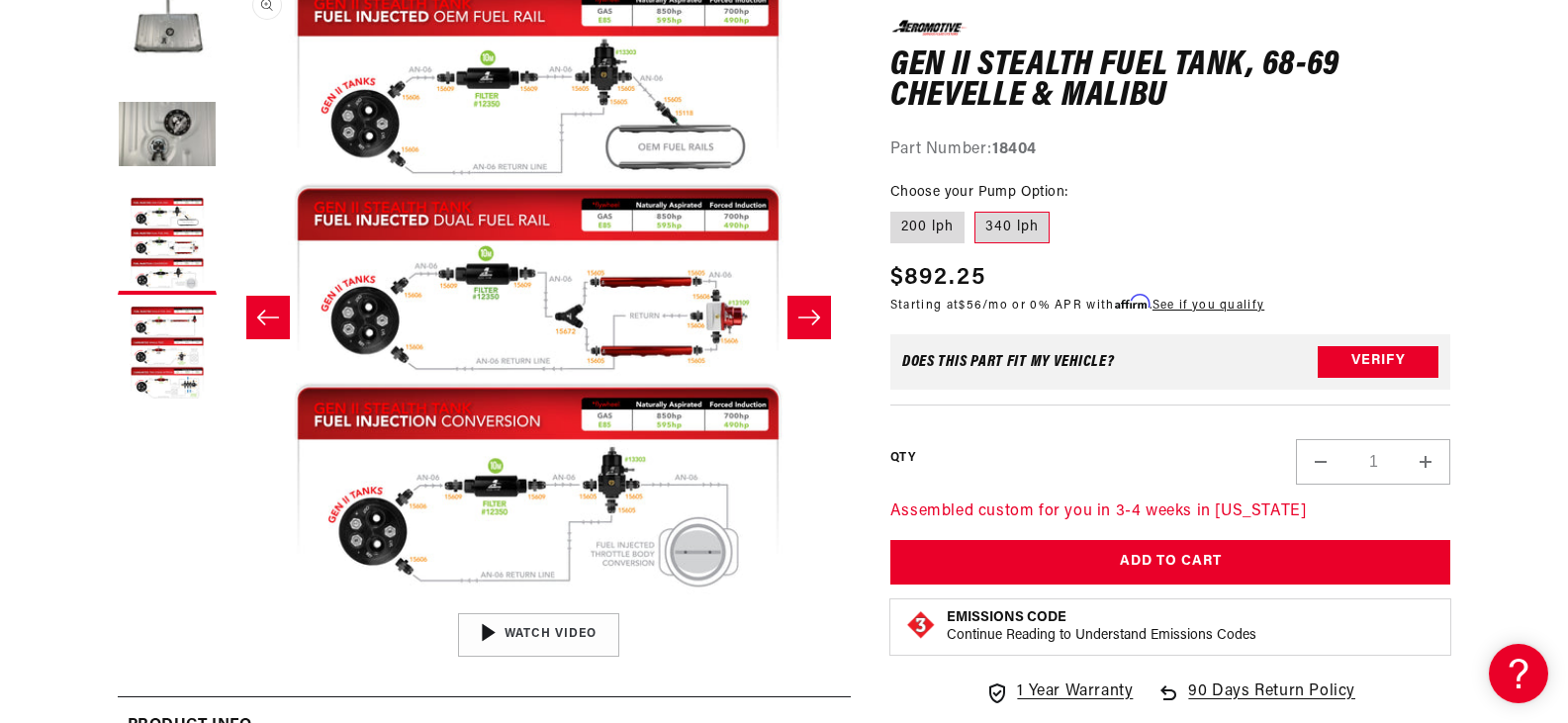
click at [226, 603] on button "Open media 3 in modal" at bounding box center [226, 603] width 0 height 0
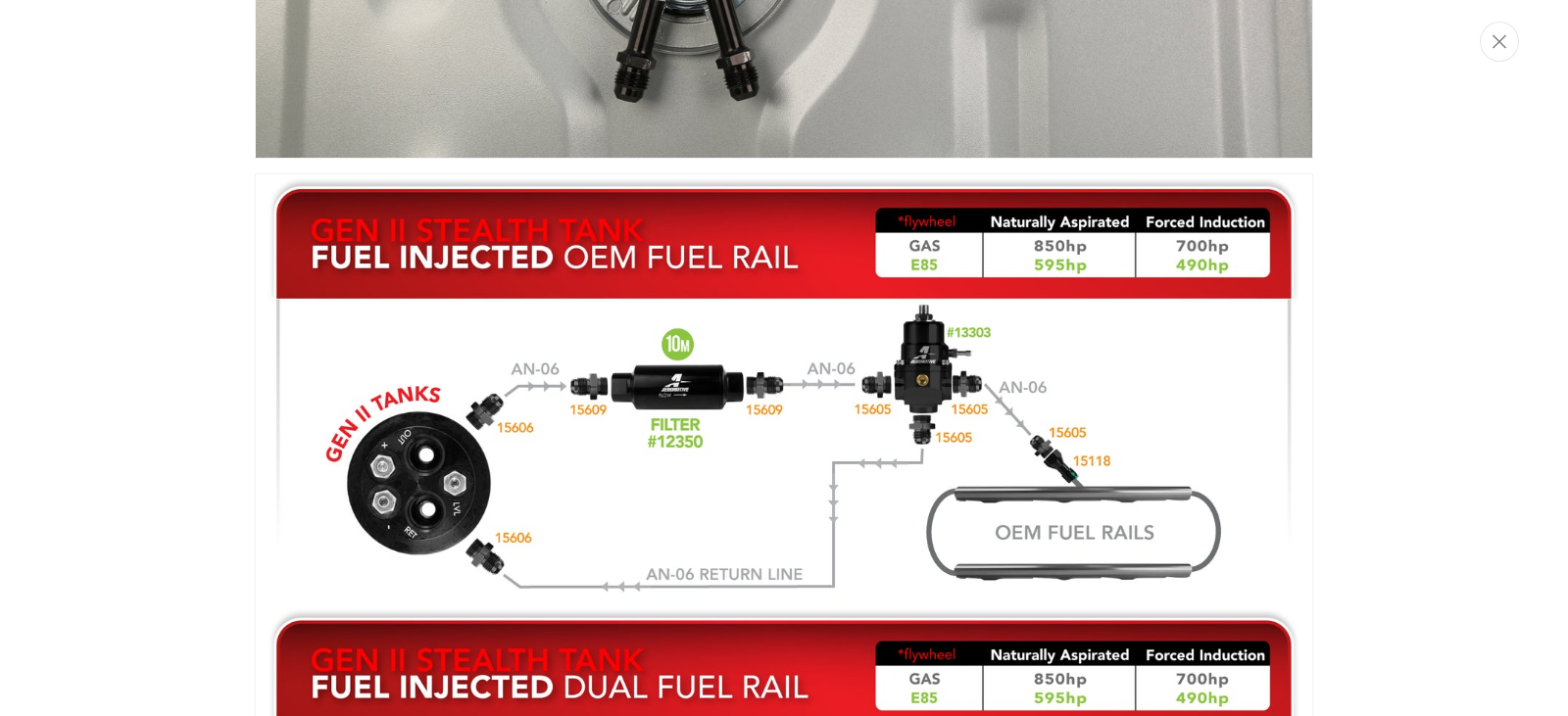
scroll to position [1272, 0]
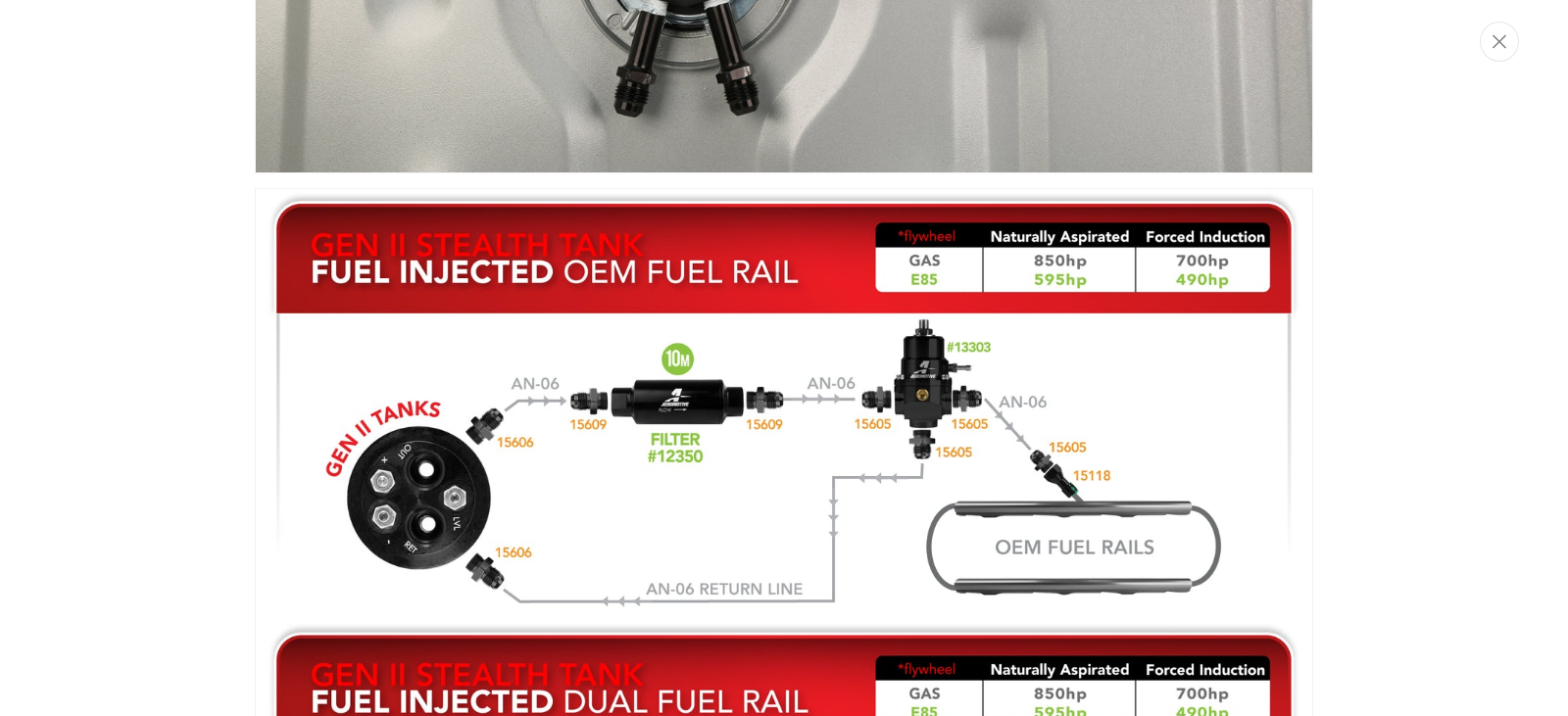
click at [151, 311] on div "Media gallery" at bounding box center [784, 358] width 1568 height 716
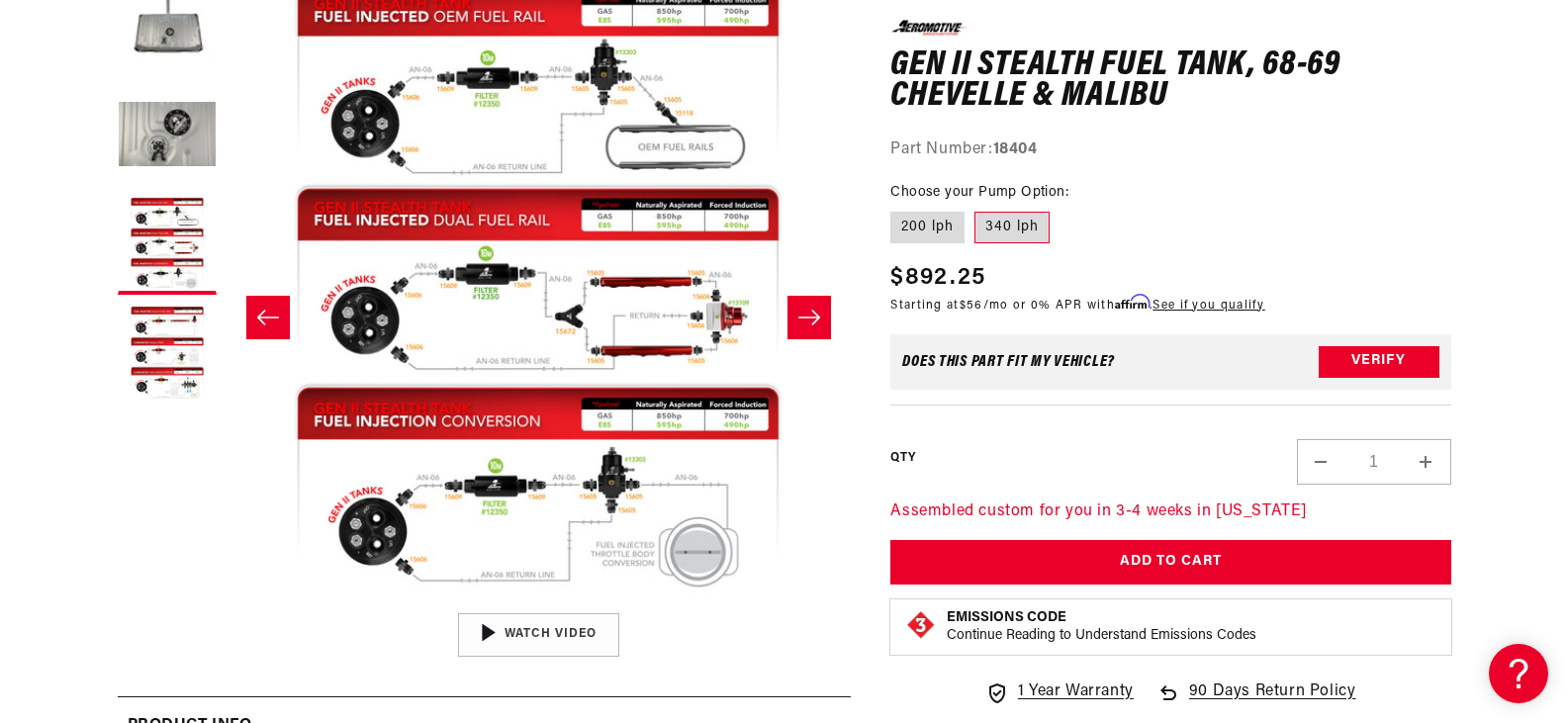
click at [226, 603] on button "Open media 3 in modal" at bounding box center [226, 603] width 0 height 0
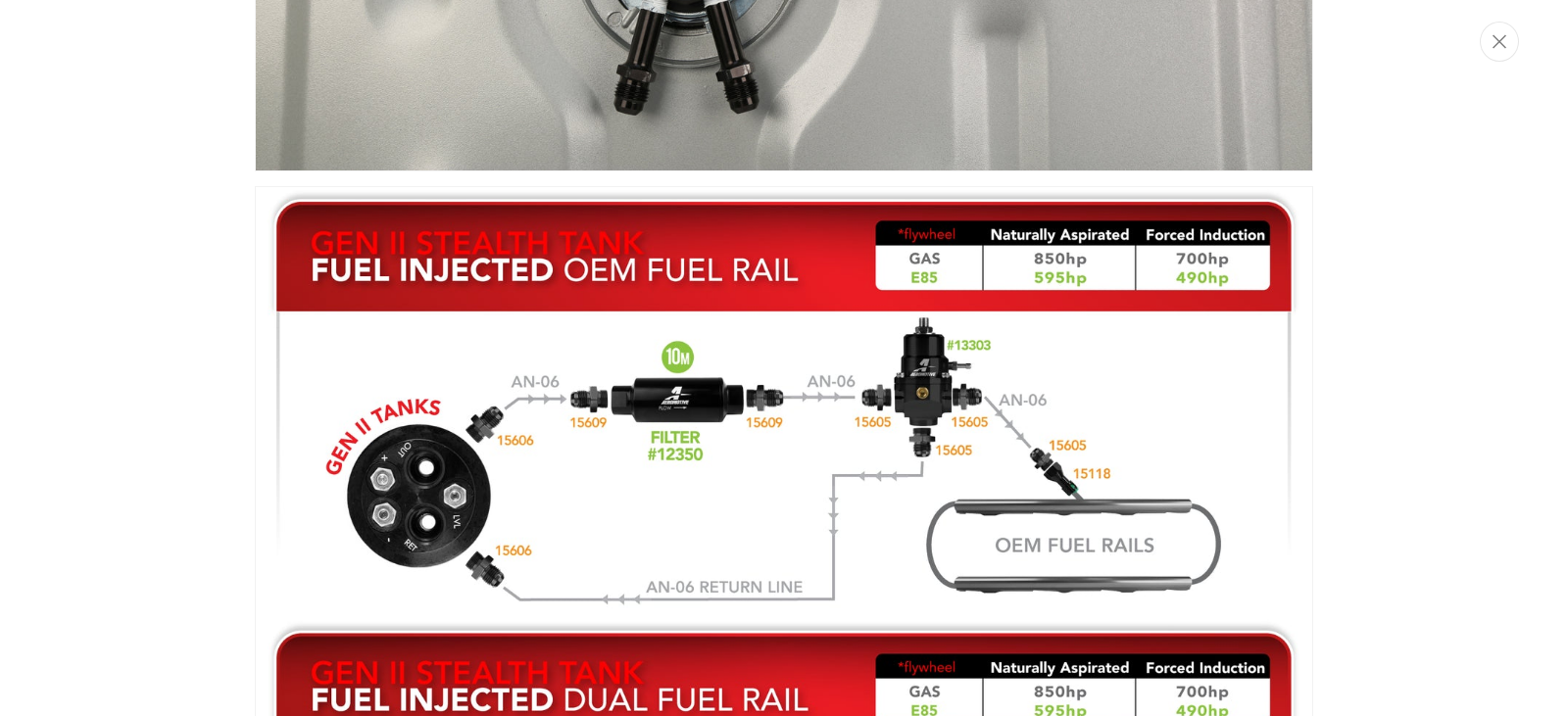
scroll to position [1469, 0]
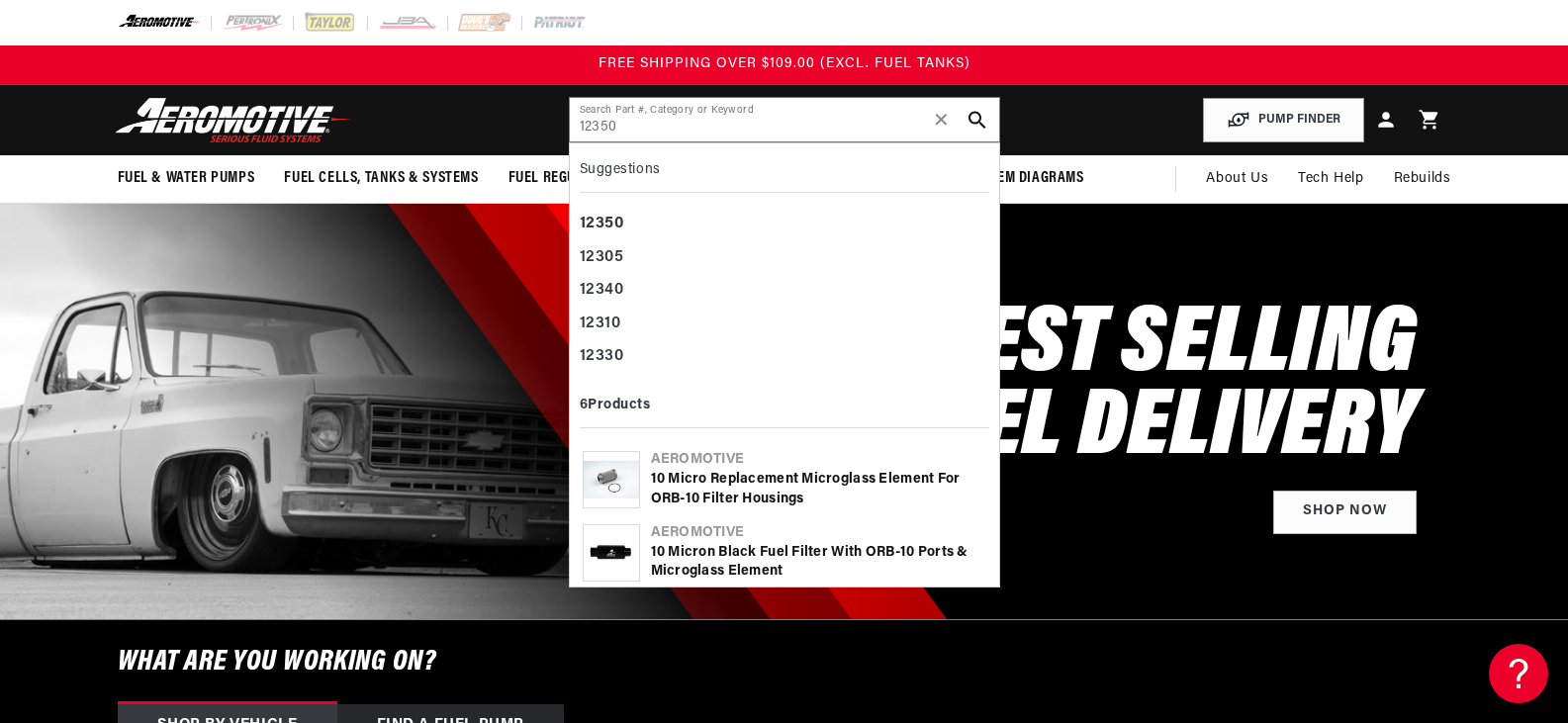
type input "12350"
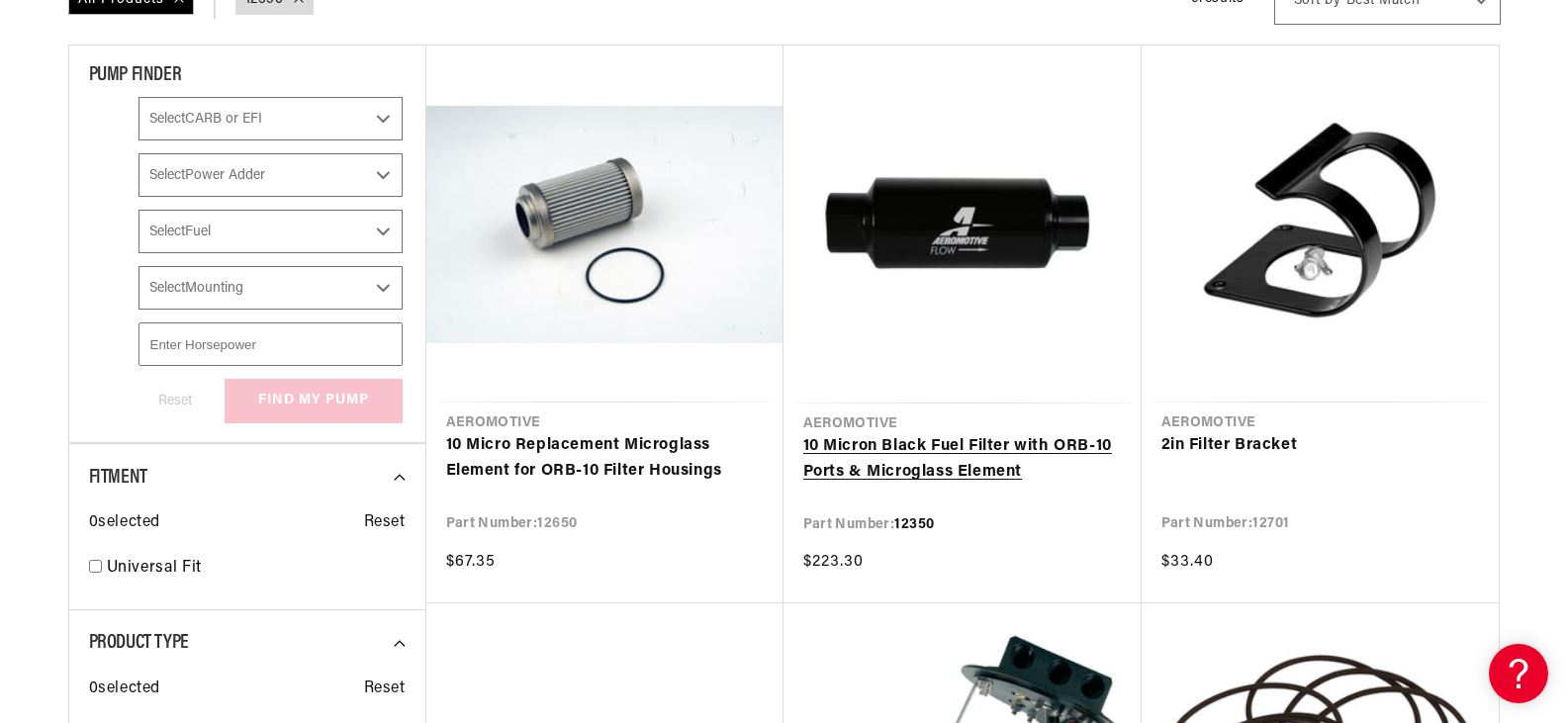
click at [938, 442] on link "10 Micron Black Fuel Filter with ORB-10 Ports & Microglass Element" at bounding box center [962, 459] width 318 height 51
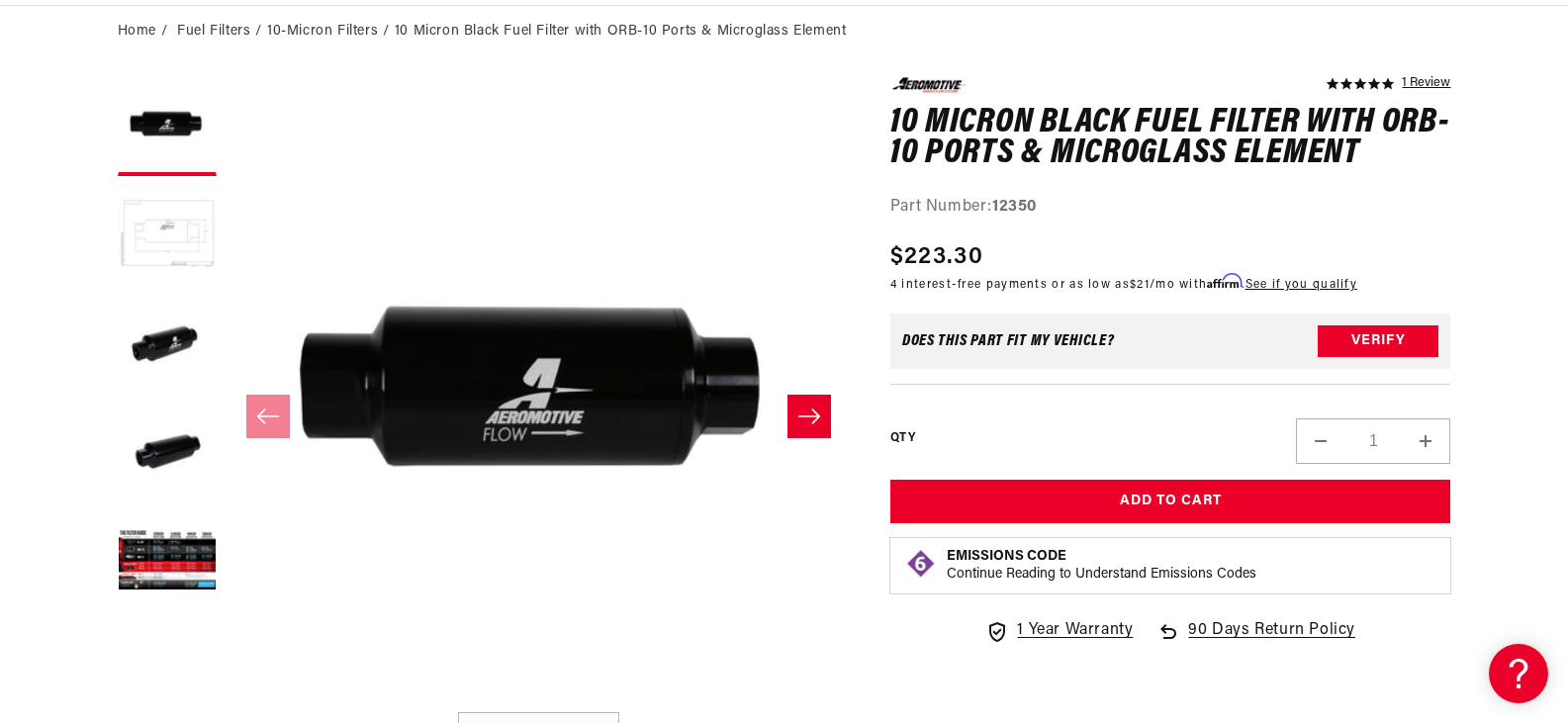
click at [178, 238] on button "Load image 2 in gallery view" at bounding box center [166, 235] width 98 height 98
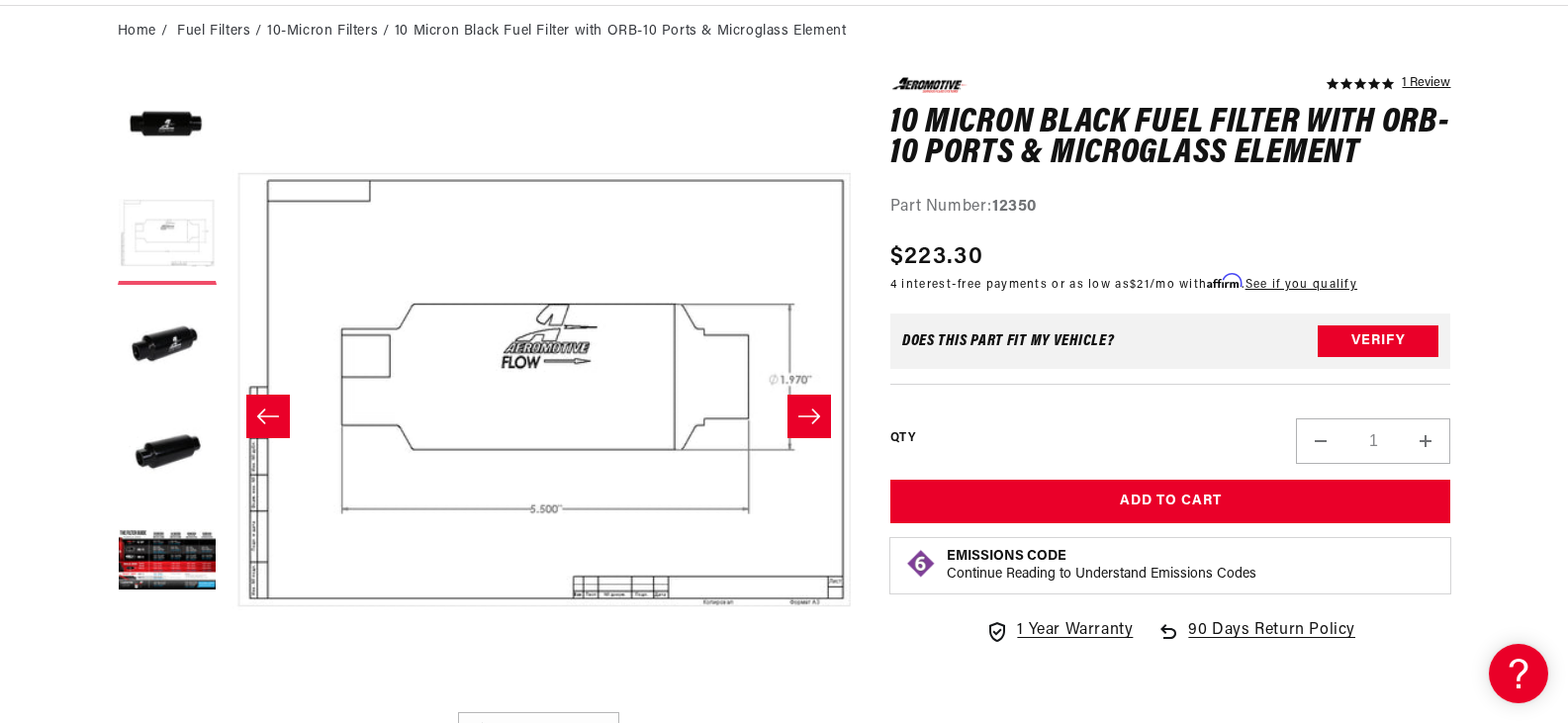
scroll to position [0, 624]
click at [188, 472] on button "Load image 4 in gallery view" at bounding box center [166, 452] width 98 height 98
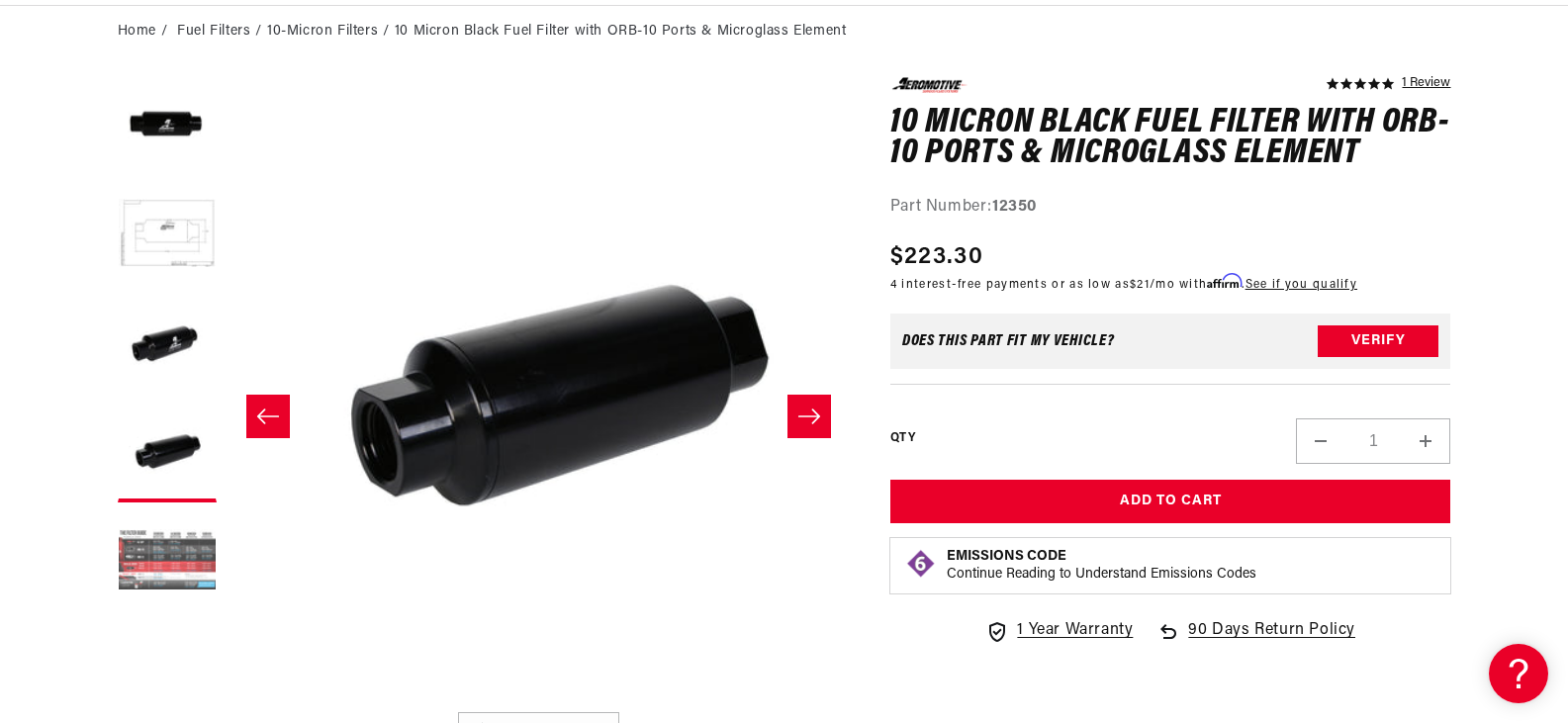
scroll to position [0, 1873]
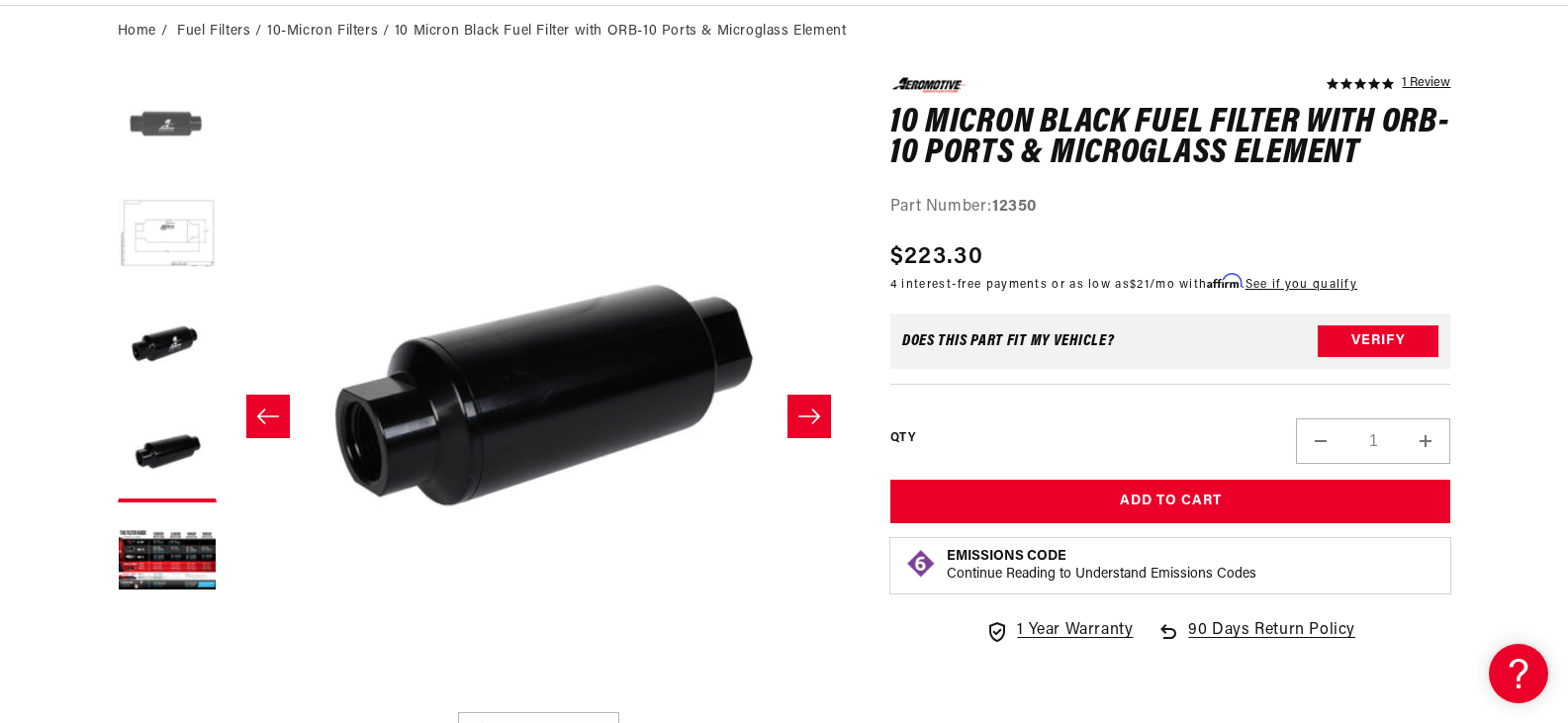
click at [196, 115] on button "Load image 1 in gallery view" at bounding box center [166, 126] width 98 height 98
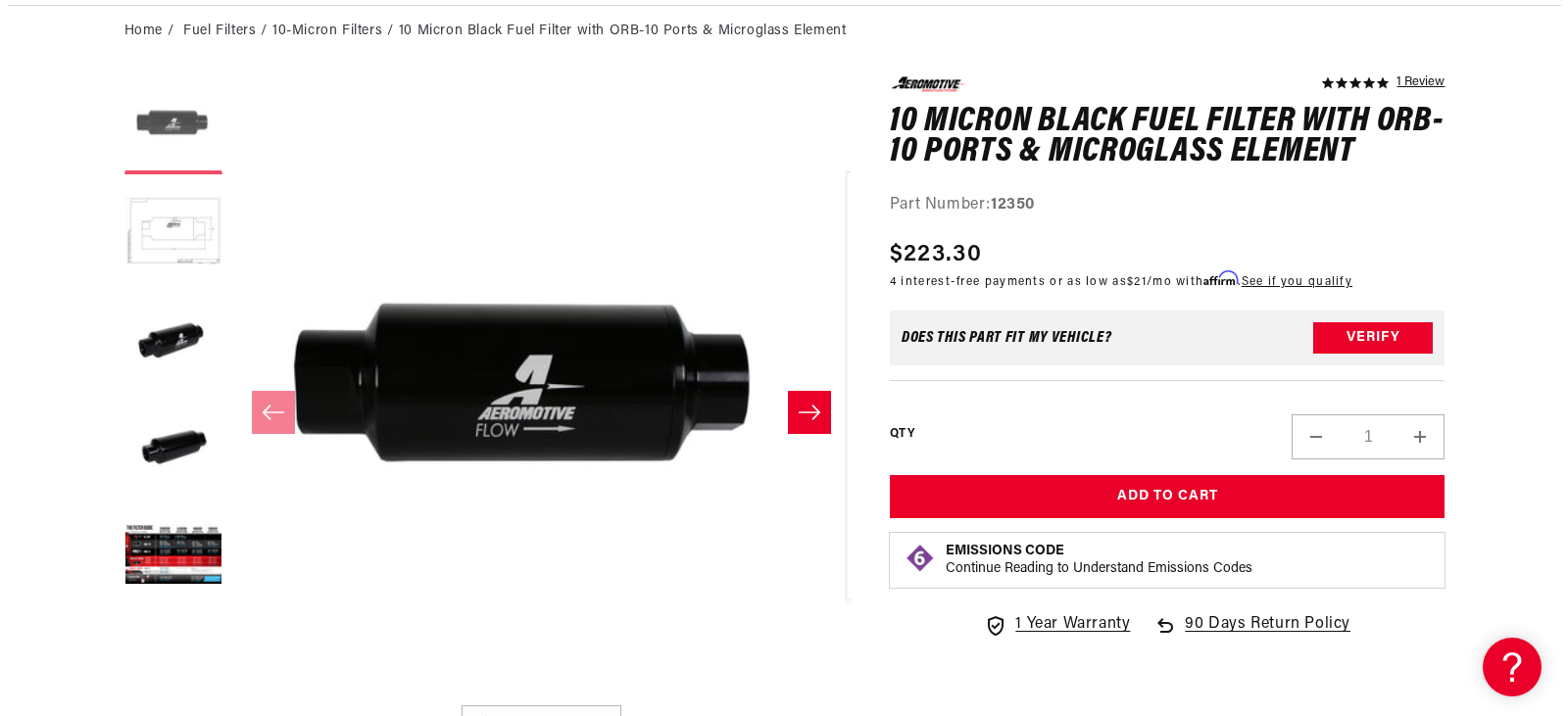
scroll to position [0, 0]
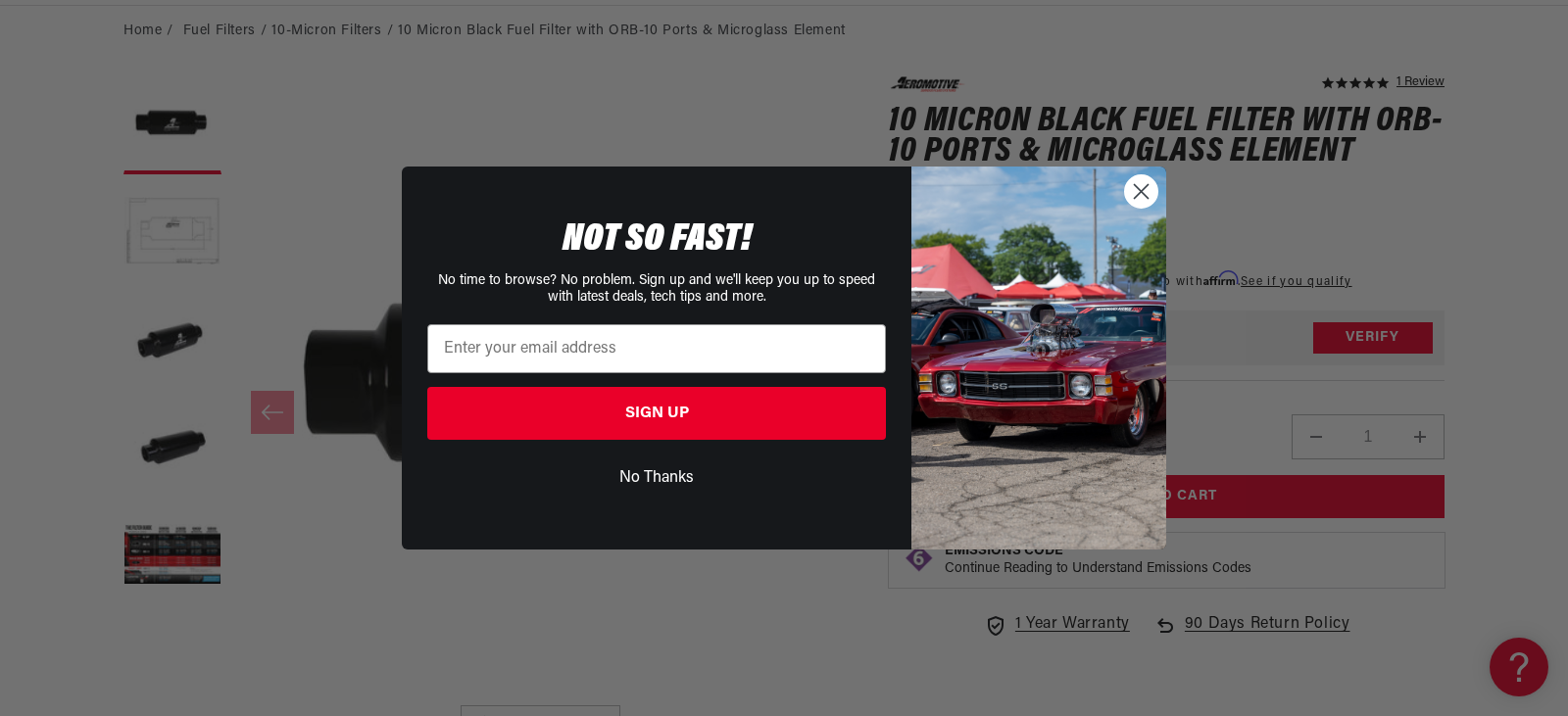
click at [1138, 185] on circle "Close dialog" at bounding box center [1141, 191] width 33 height 33
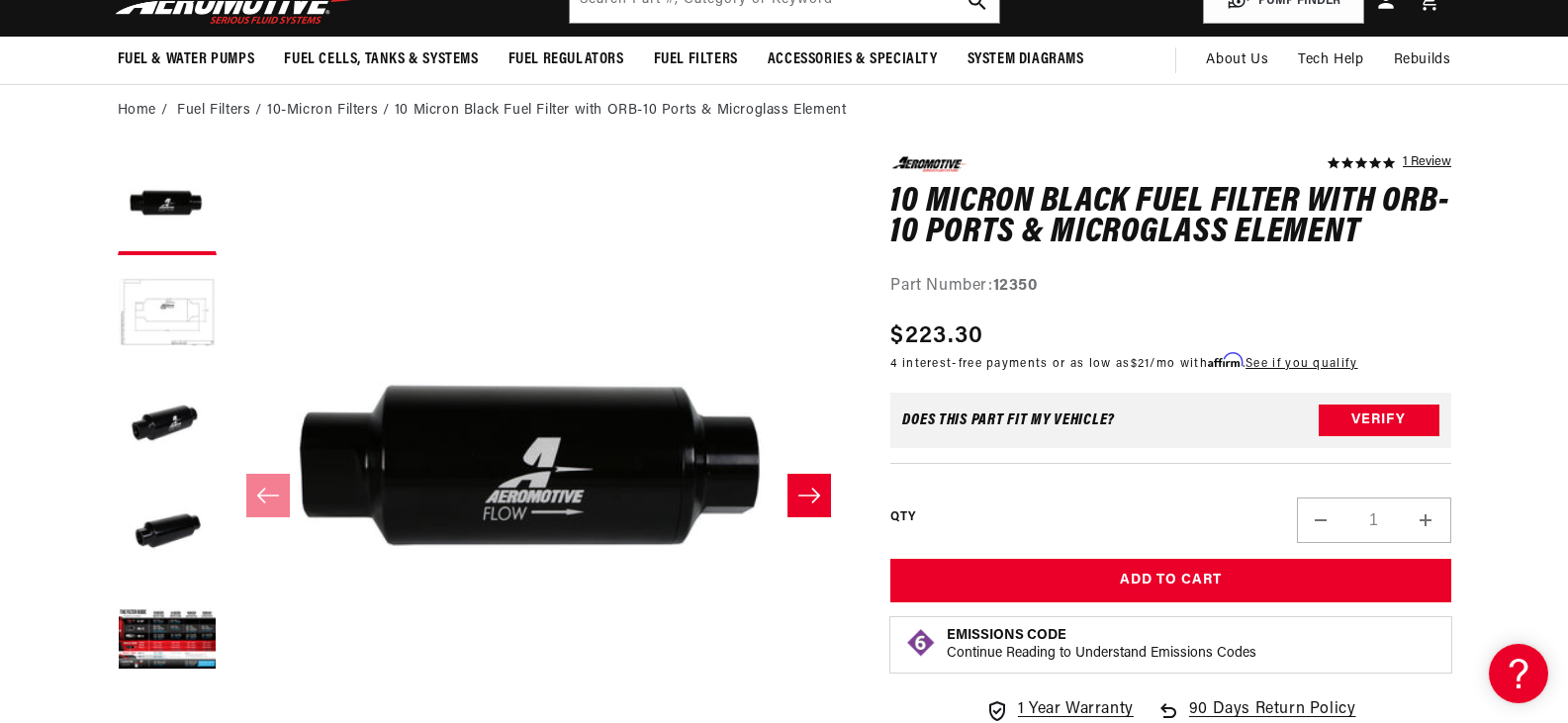
scroll to position [98, 0]
